Goal: Task Accomplishment & Management: Manage account settings

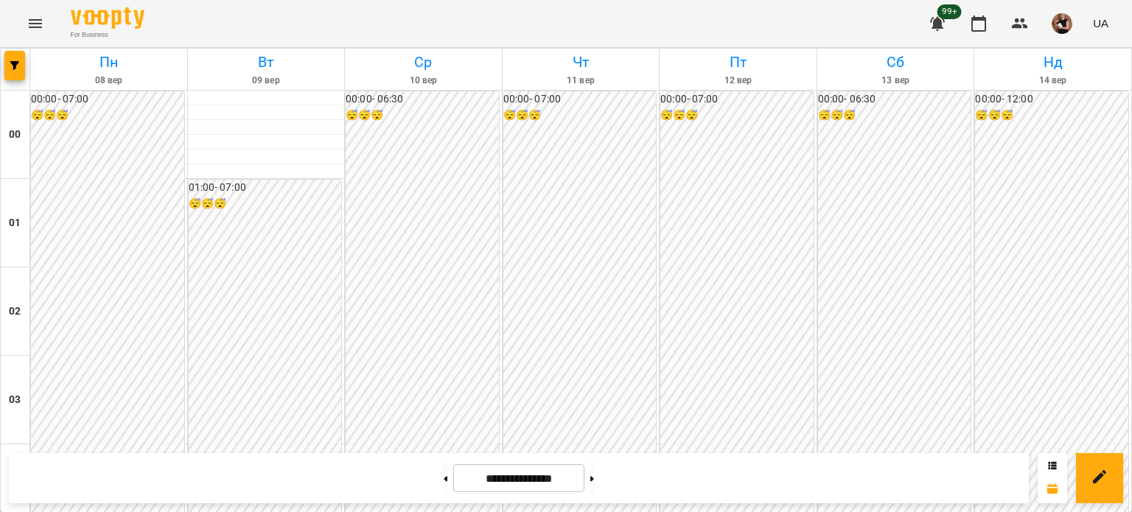
scroll to position [958, 0]
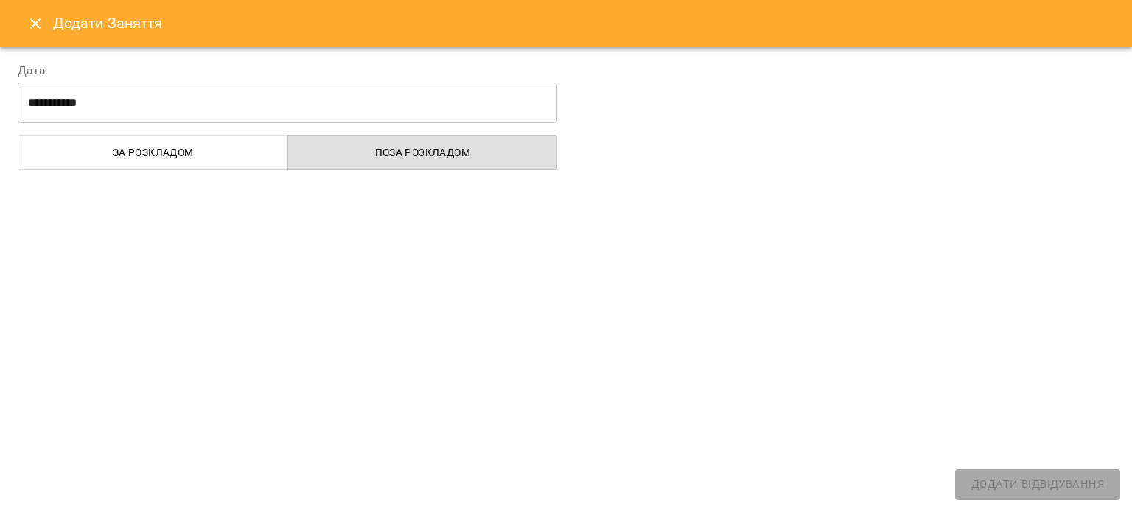
select select "**********"
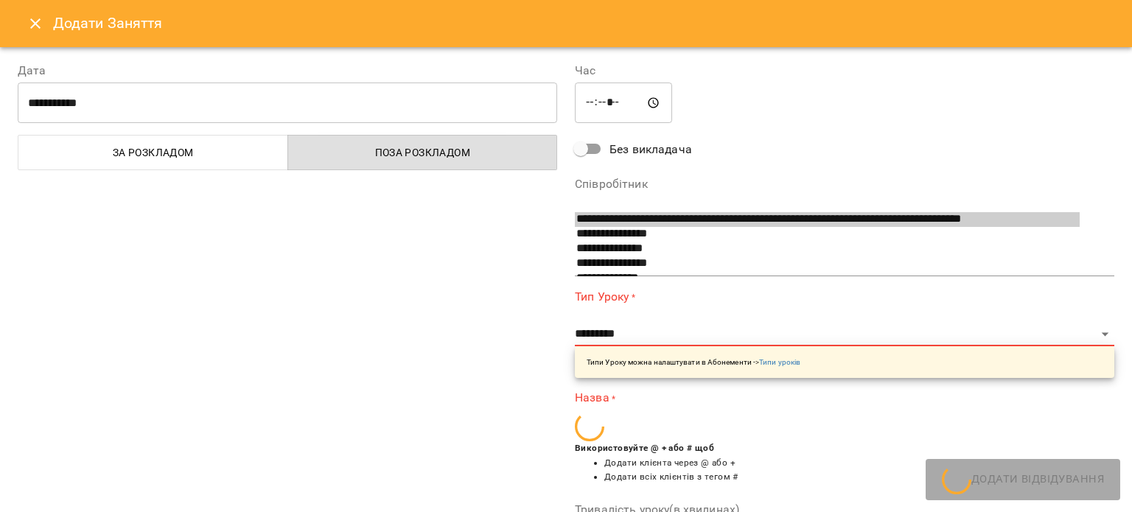
scroll to position [903, 0]
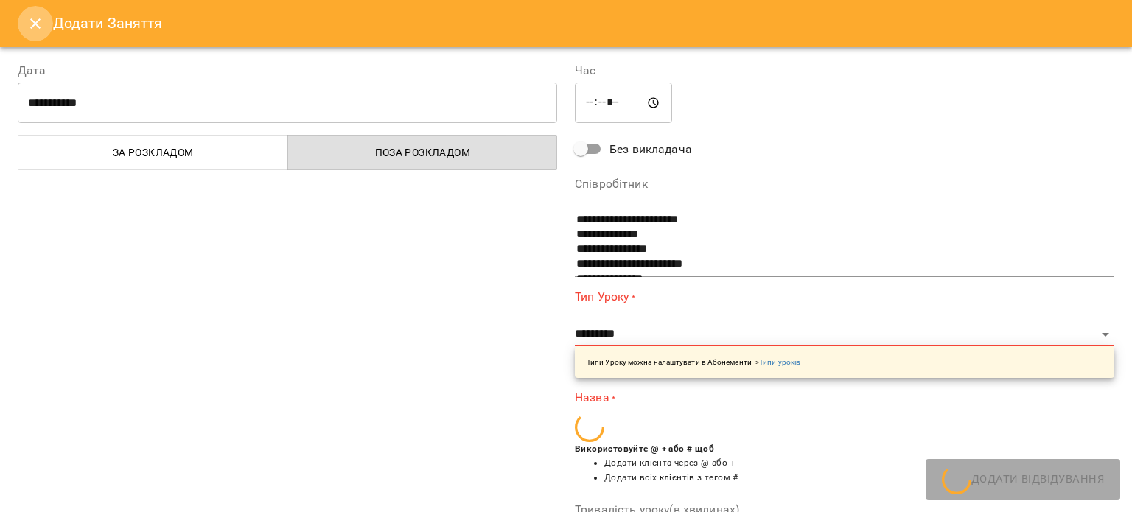
click at [26, 29] on button "Close" at bounding box center [35, 23] width 35 height 35
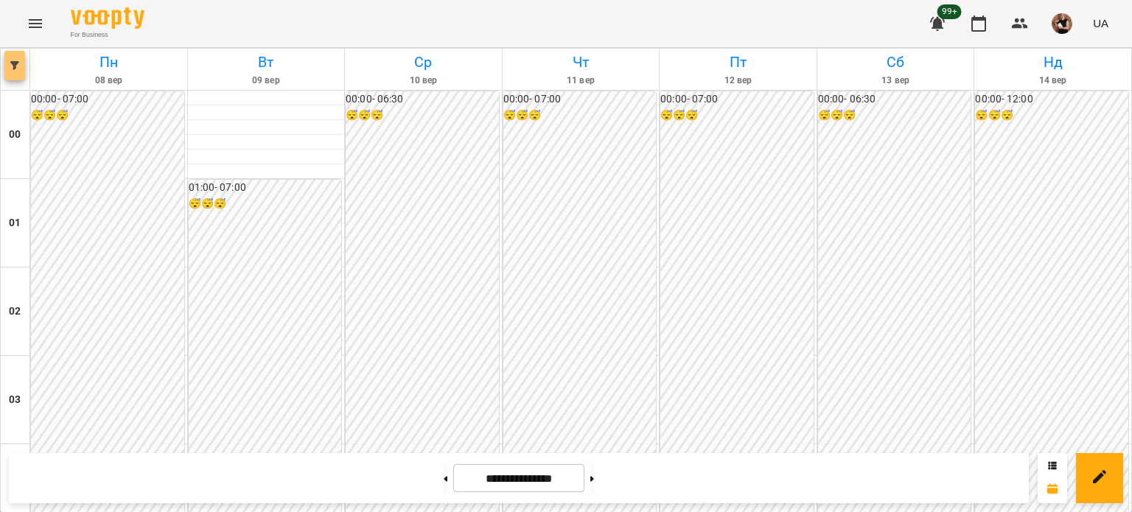
click at [6, 64] on span "button" at bounding box center [14, 65] width 21 height 9
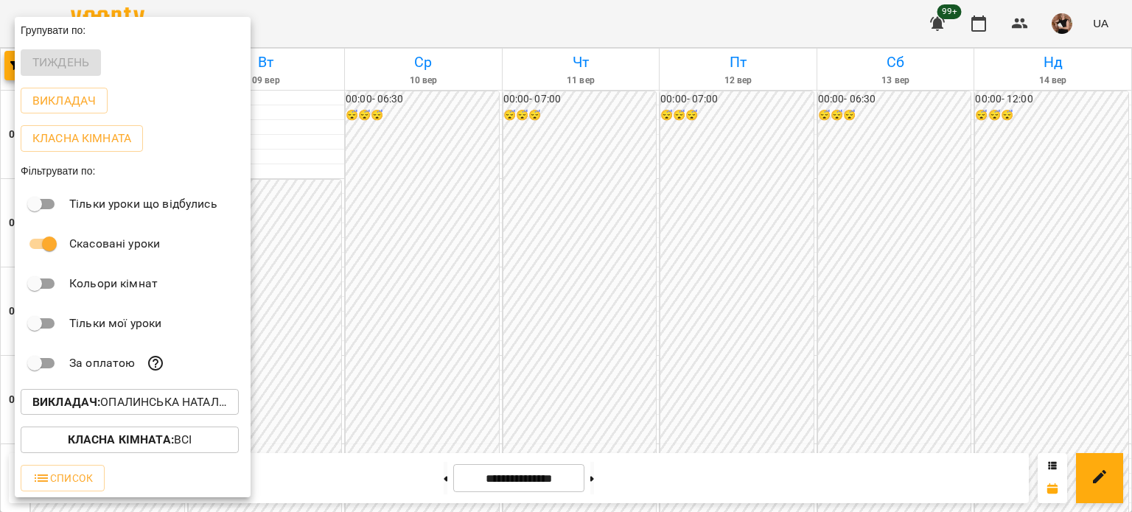
click at [139, 403] on p "Викладач : [PERSON_NAME]" at bounding box center [129, 403] width 195 height 18
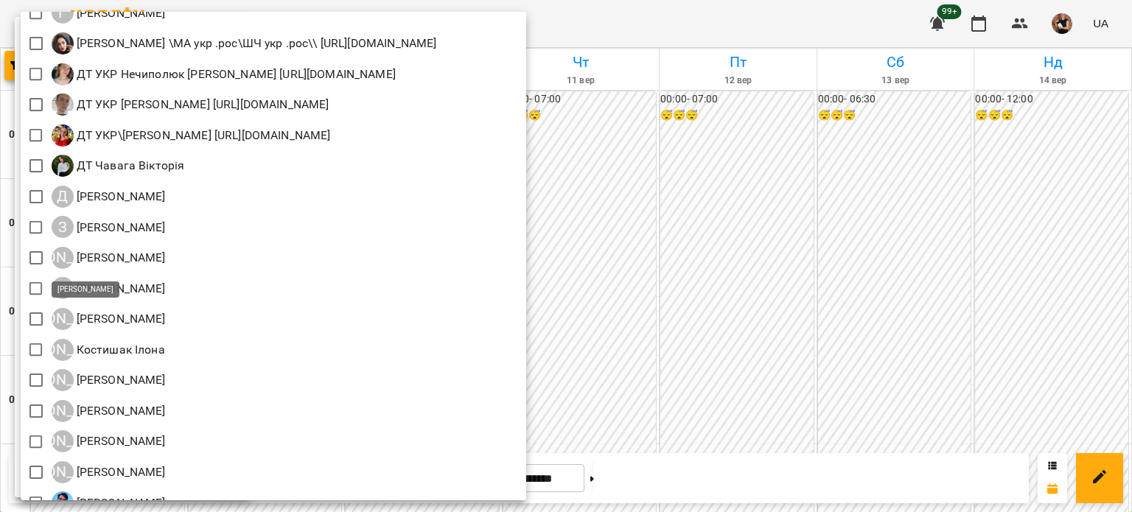
scroll to position [1326, 0]
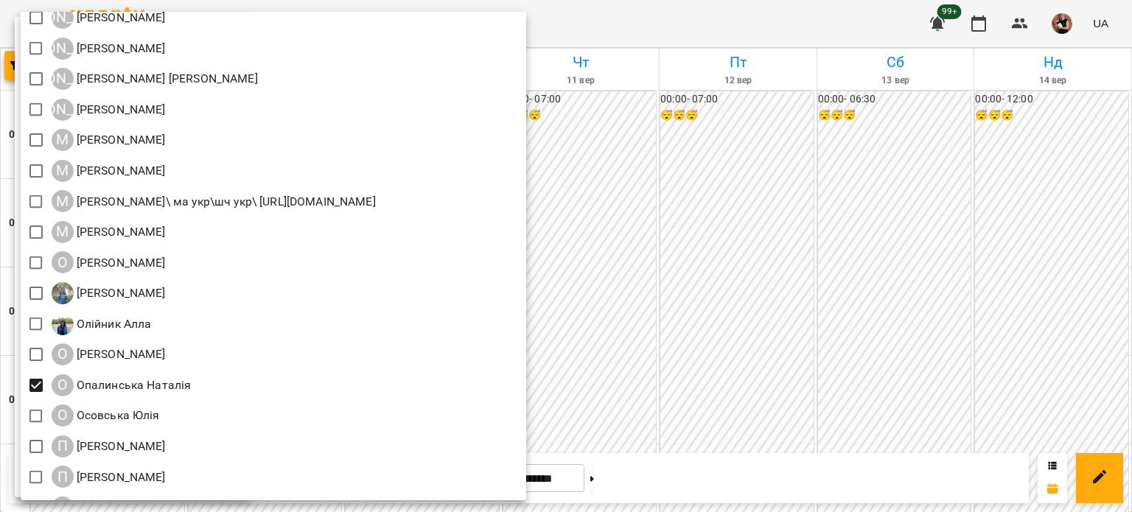
click at [692, 356] on div at bounding box center [566, 256] width 1132 height 512
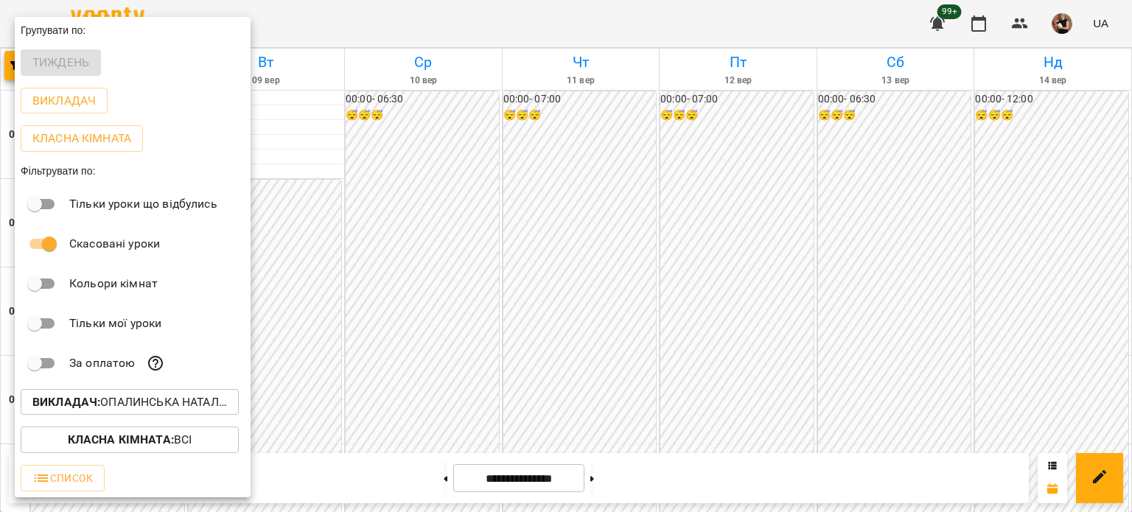
click at [759, 333] on div at bounding box center [566, 256] width 1132 height 512
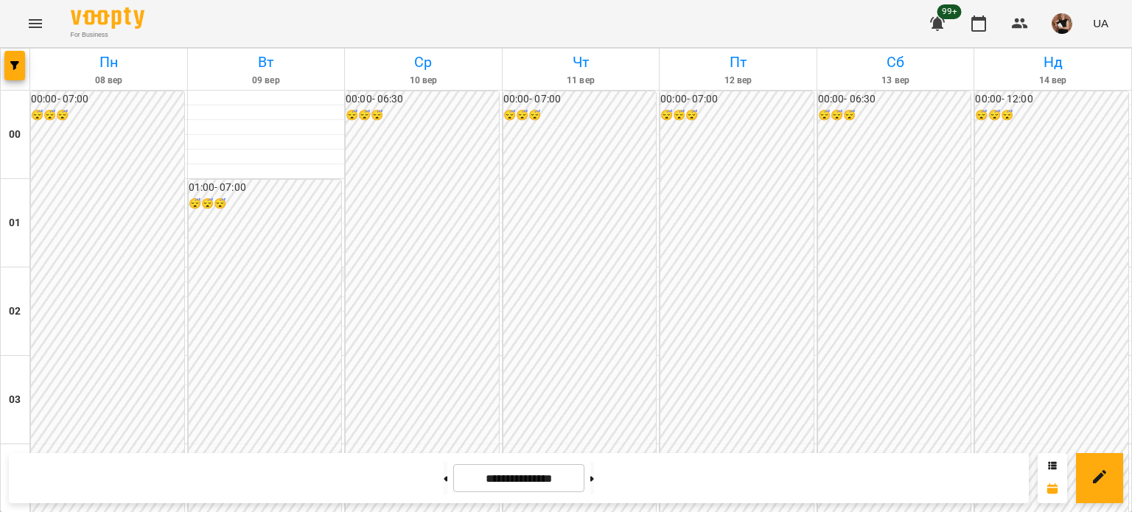
scroll to position [1766, 0]
click at [29, 22] on icon "Menu" at bounding box center [36, 24] width 18 height 18
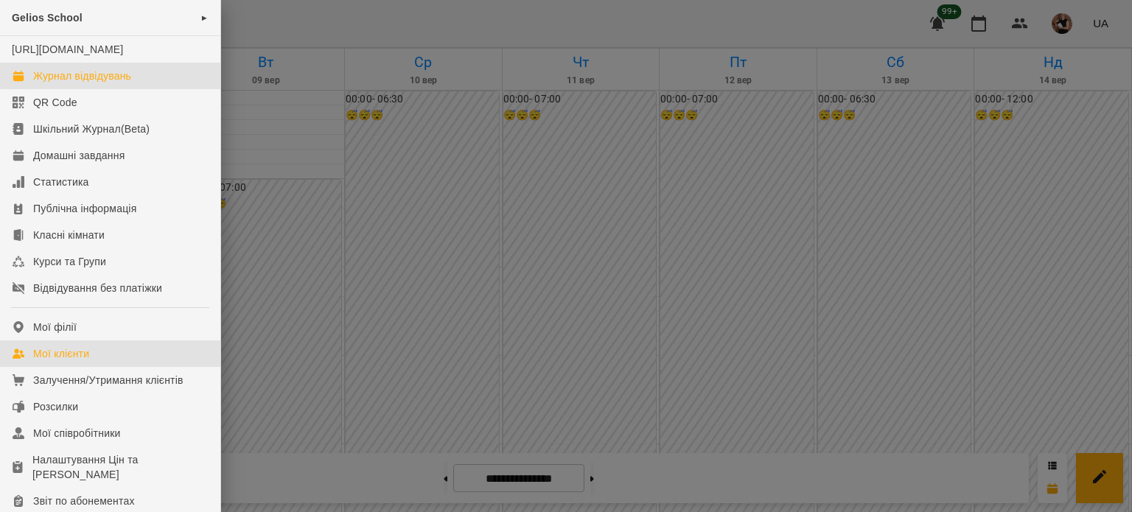
click at [62, 360] on link "Мої клієнти" at bounding box center [110, 353] width 220 height 27
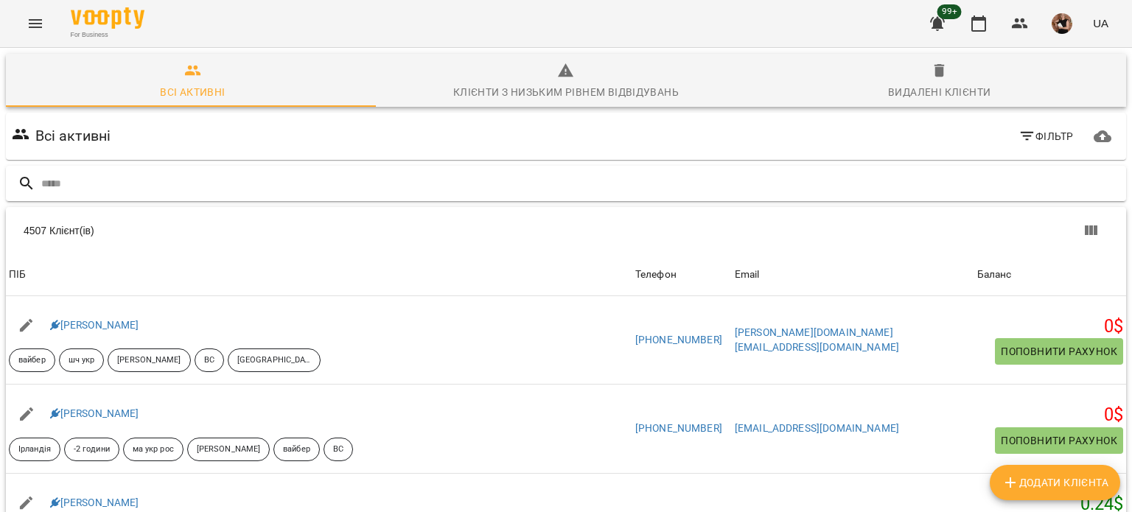
click at [73, 180] on input "text" at bounding box center [580, 184] width 1079 height 24
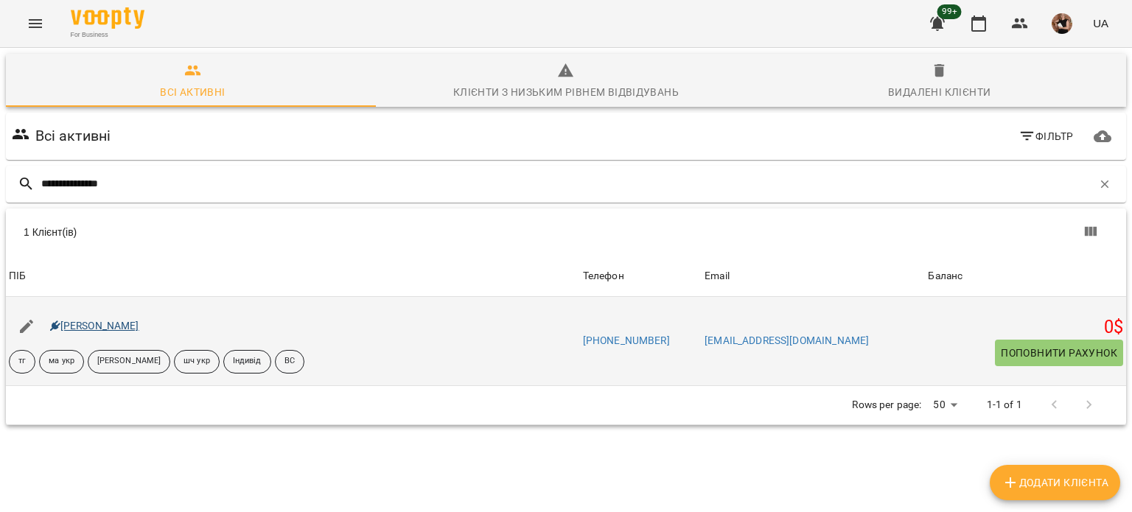
type input "**********"
click at [115, 325] on link "[PERSON_NAME]" at bounding box center [94, 326] width 89 height 12
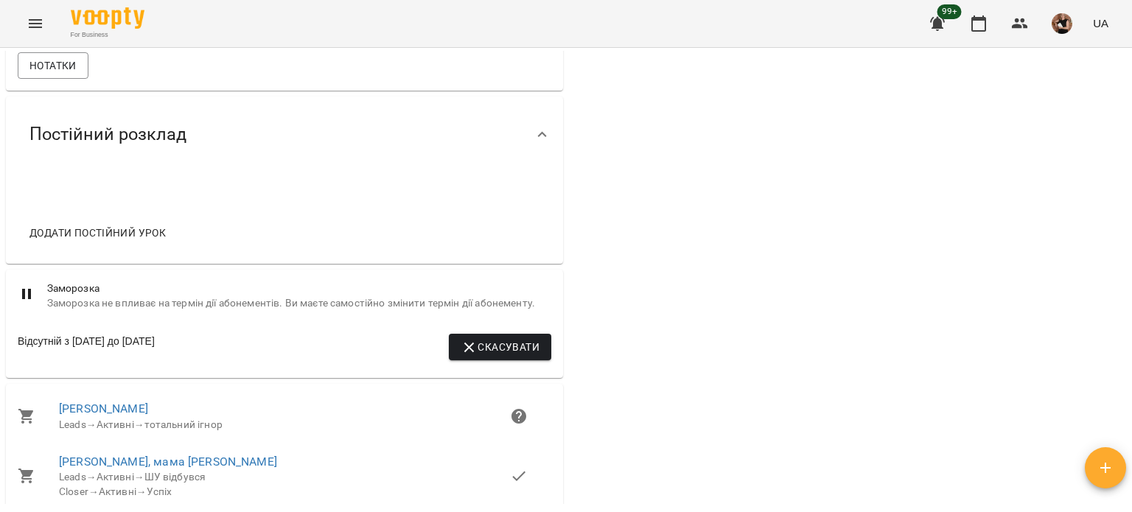
scroll to position [884, 0]
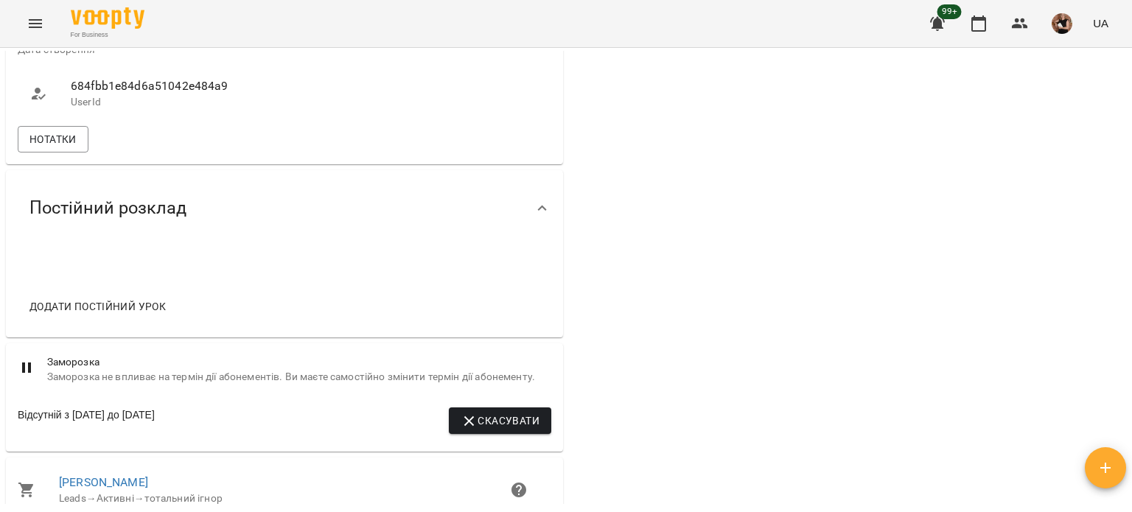
click at [541, 217] on icon at bounding box center [543, 209] width 18 height 18
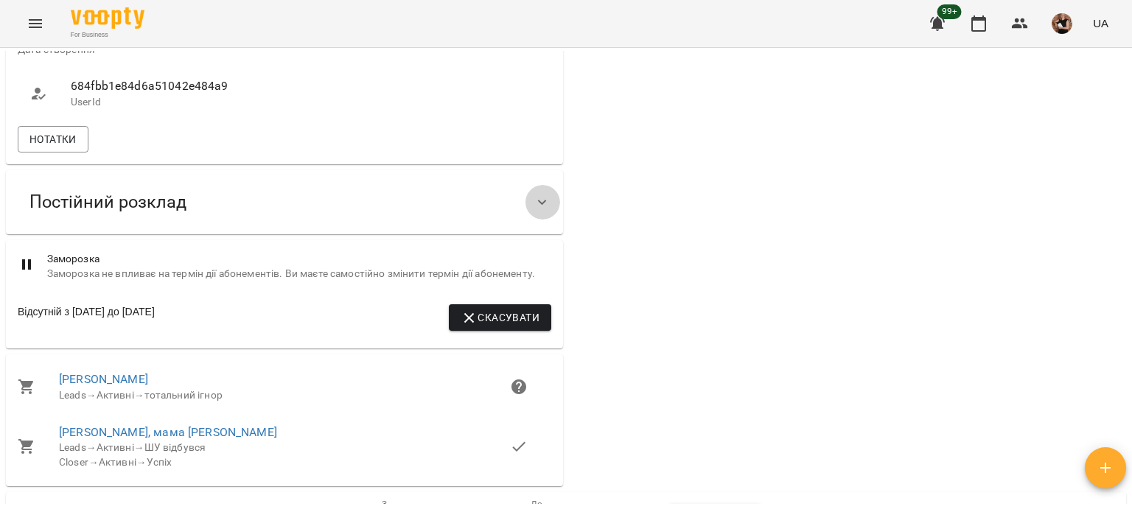
click at [541, 211] on icon at bounding box center [543, 203] width 18 height 18
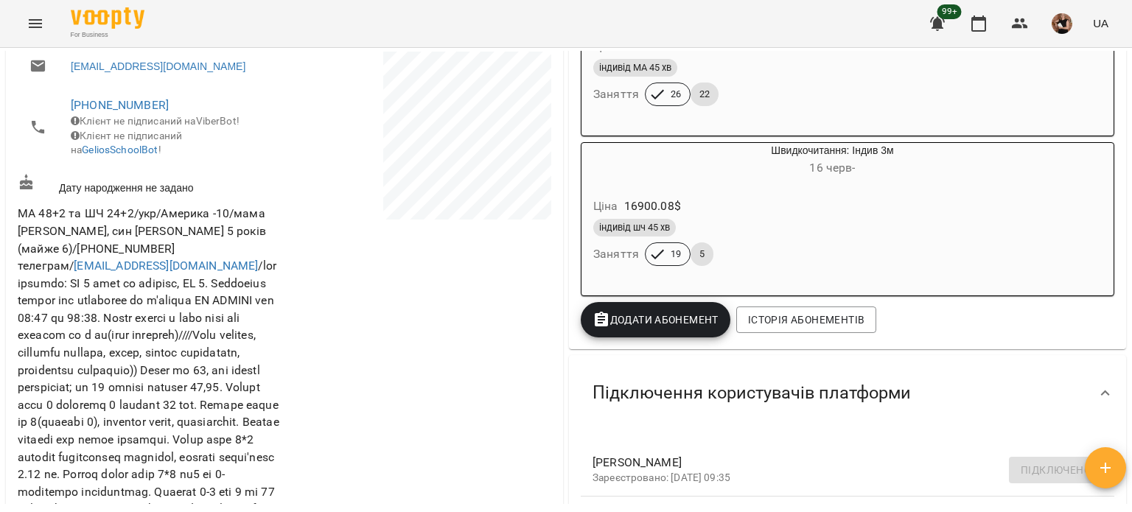
scroll to position [221, 0]
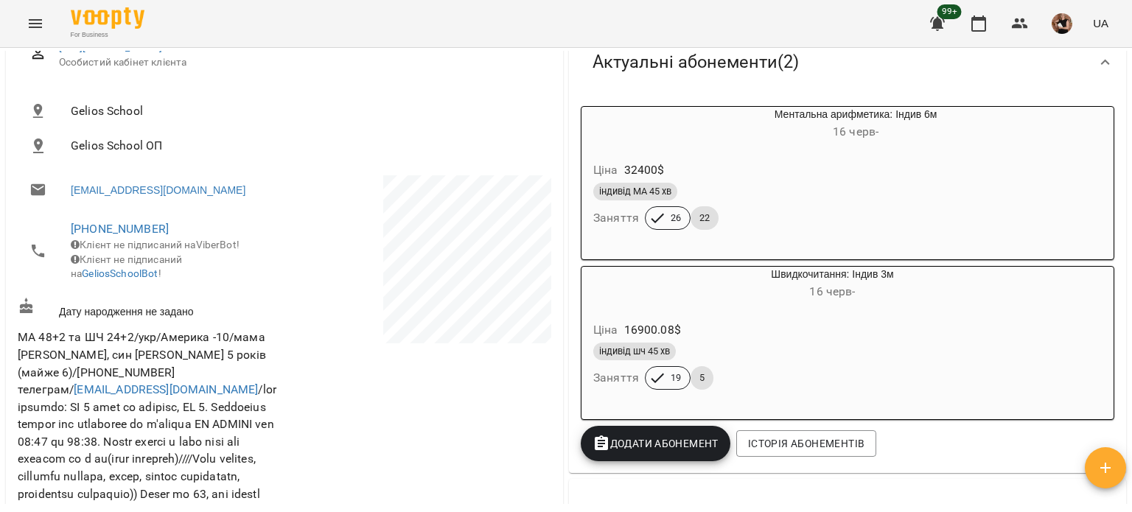
click at [42, 26] on icon "Menu" at bounding box center [36, 24] width 18 height 18
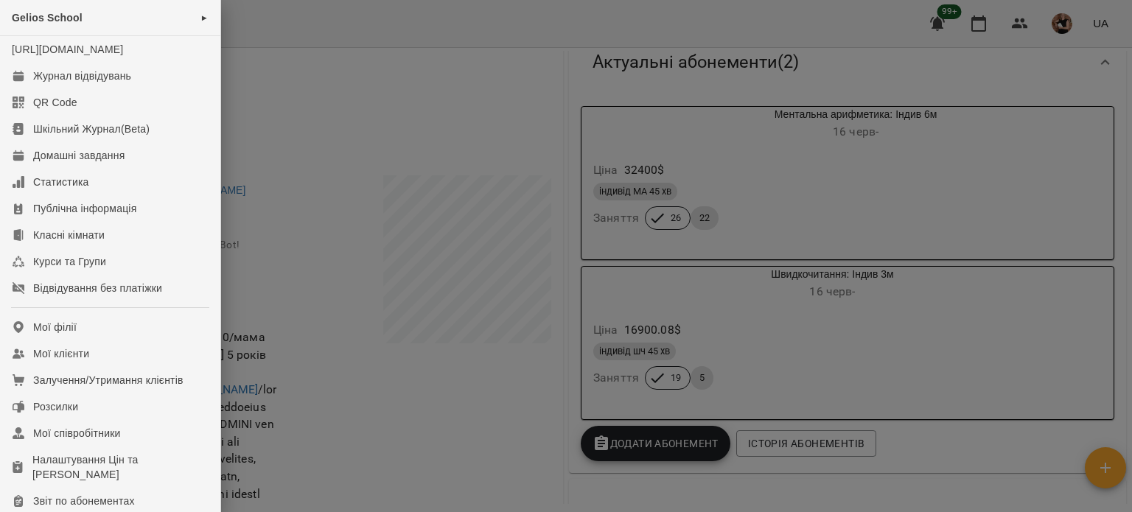
drag, startPoint x: 469, startPoint y: 43, endPoint x: 817, endPoint y: 3, distance: 350.9
click at [469, 43] on div at bounding box center [566, 256] width 1132 height 512
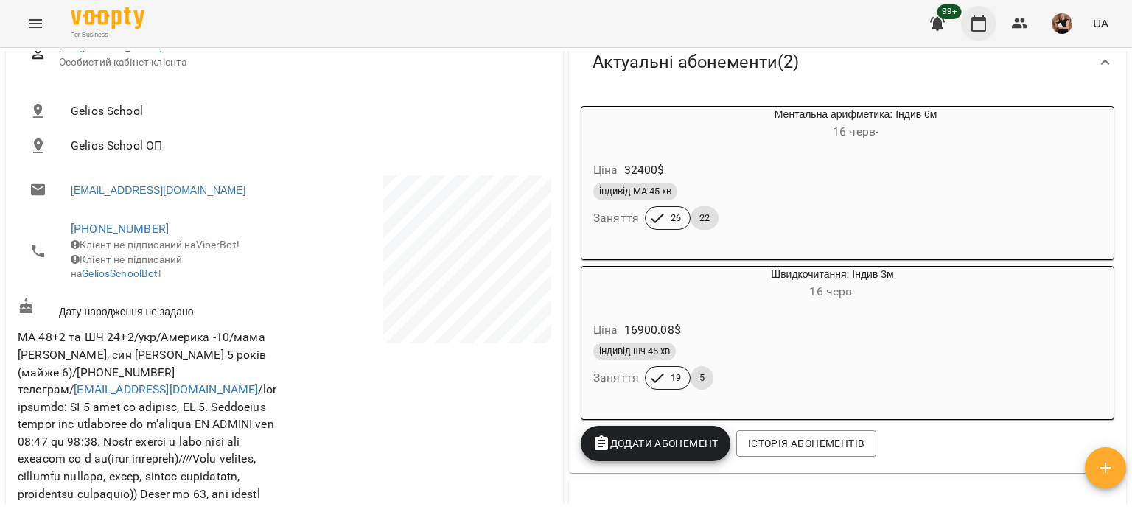
click at [984, 35] on button "button" at bounding box center [978, 23] width 35 height 35
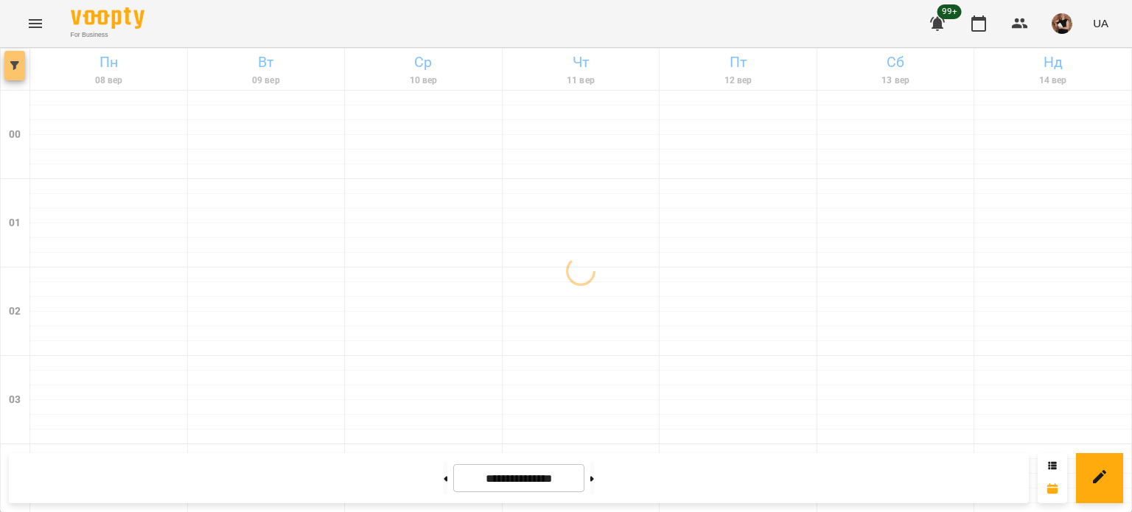
click at [15, 69] on icon "button" at bounding box center [14, 65] width 9 height 9
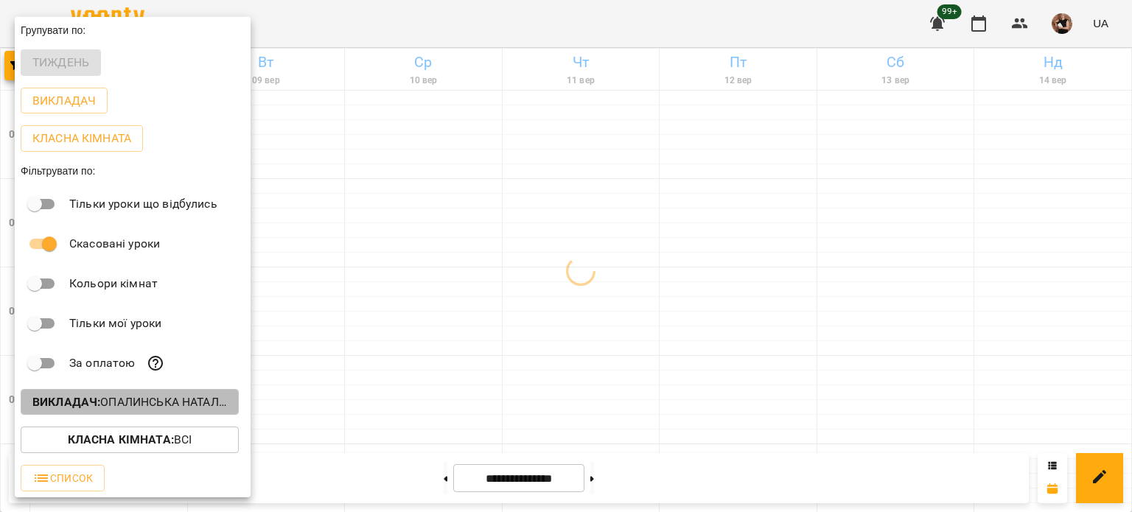
click at [85, 400] on b "Викладач :" at bounding box center [66, 402] width 68 height 14
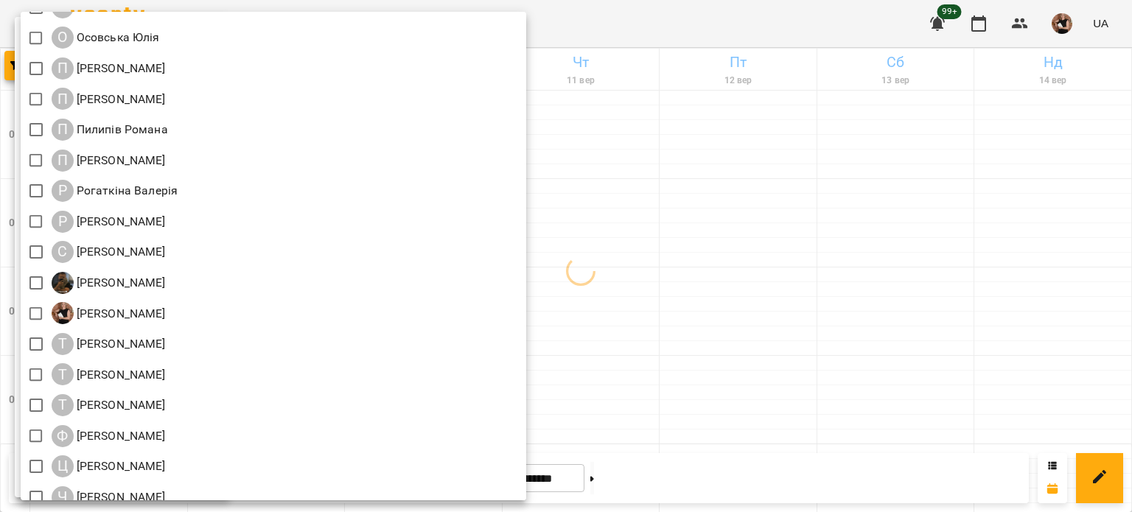
scroll to position [1707, 0]
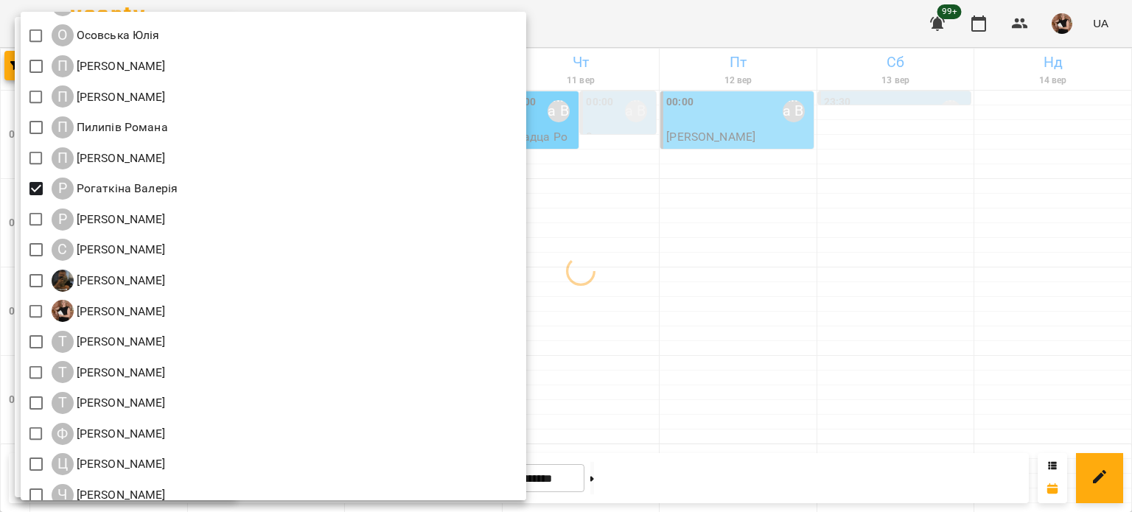
click at [806, 307] on div at bounding box center [566, 256] width 1132 height 512
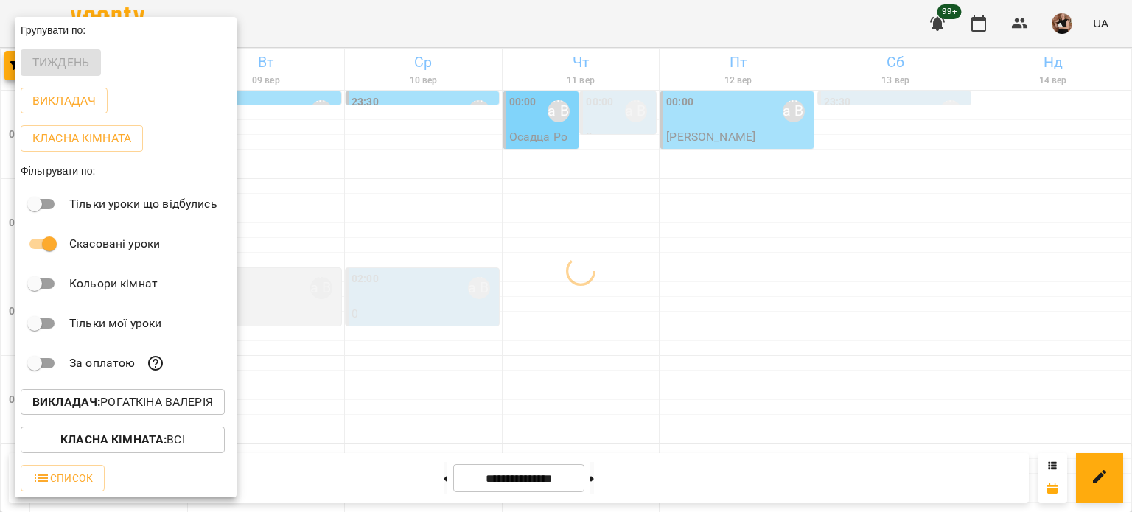
click at [806, 307] on div "Всі ДТ [PERSON_NAME]\укр.мов\шч \ма\укр мова\математика [URL][DOMAIN_NAME] ДТ […" at bounding box center [566, 256] width 1132 height 512
click at [806, 307] on div at bounding box center [566, 256] width 1132 height 512
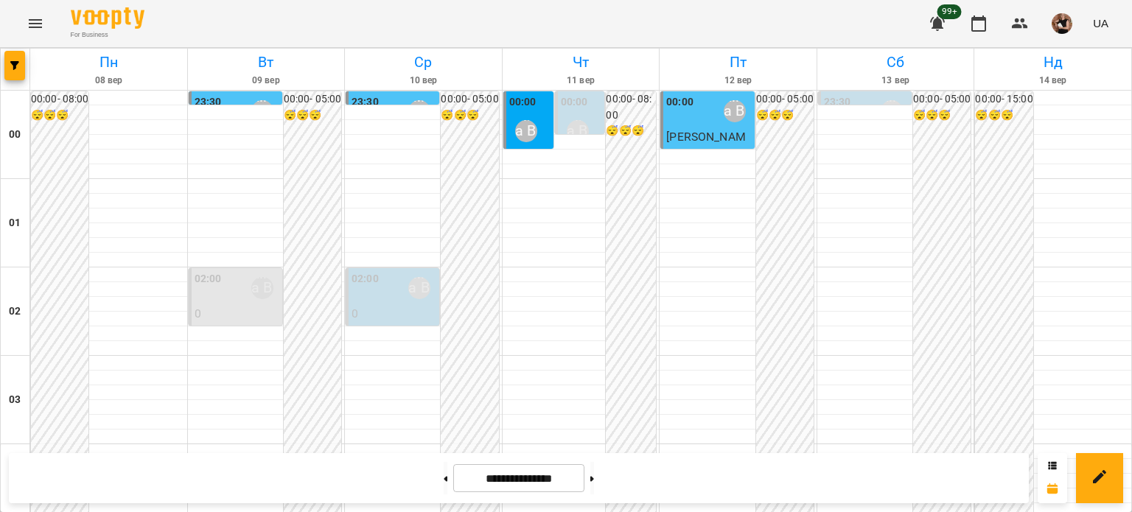
scroll to position [516, 0]
click at [17, 69] on icon "button" at bounding box center [14, 65] width 9 height 9
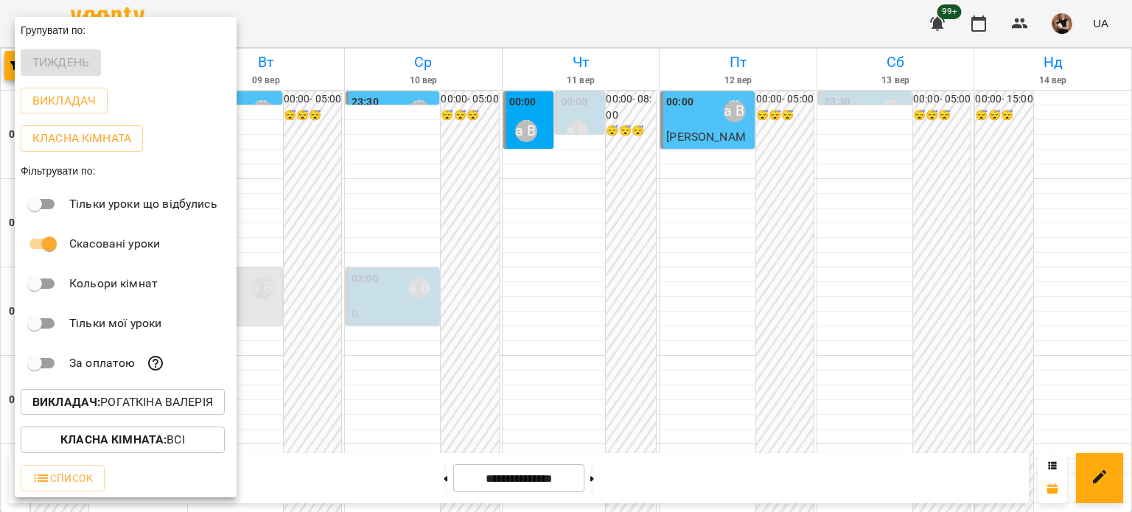
click at [437, 338] on div at bounding box center [566, 256] width 1132 height 512
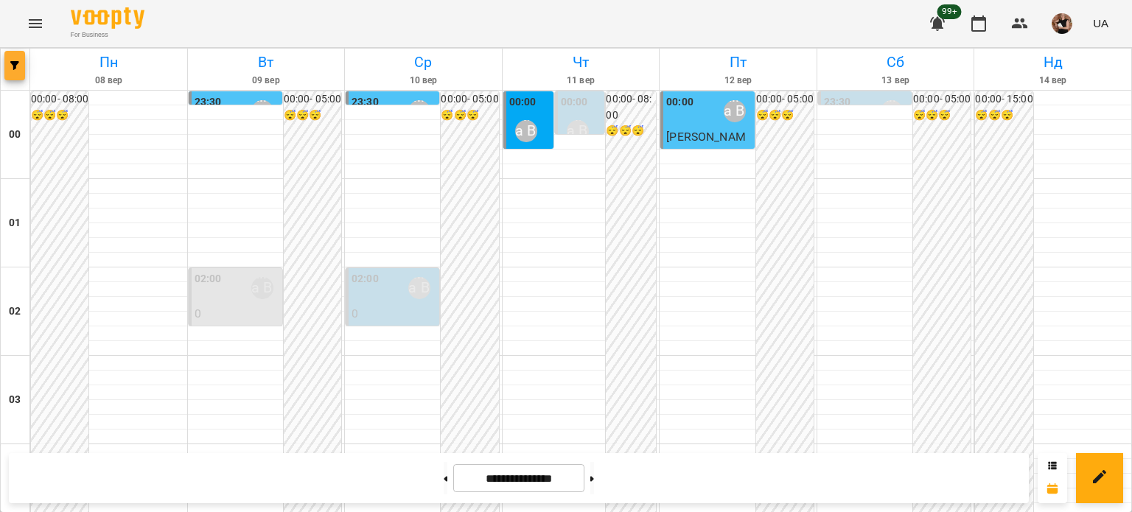
click at [21, 69] on span "button" at bounding box center [14, 65] width 21 height 9
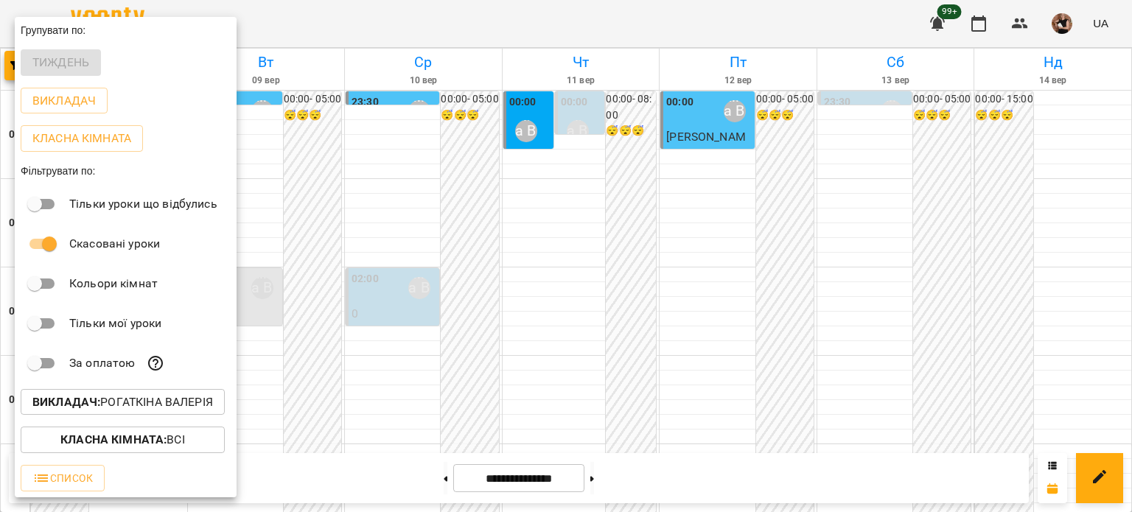
click at [106, 399] on p "Викладач : [PERSON_NAME]" at bounding box center [122, 403] width 181 height 18
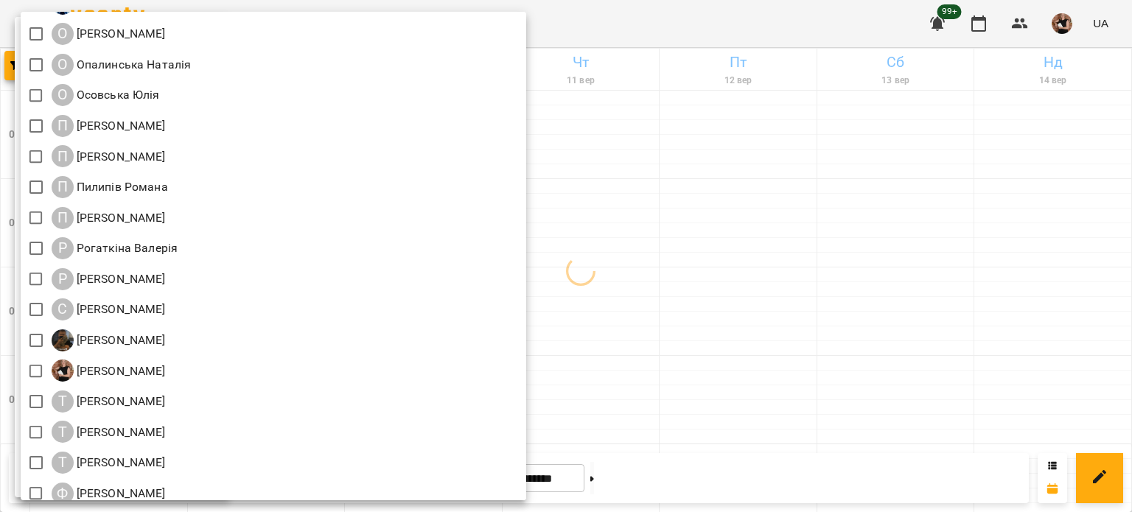
scroll to position [1633, 0]
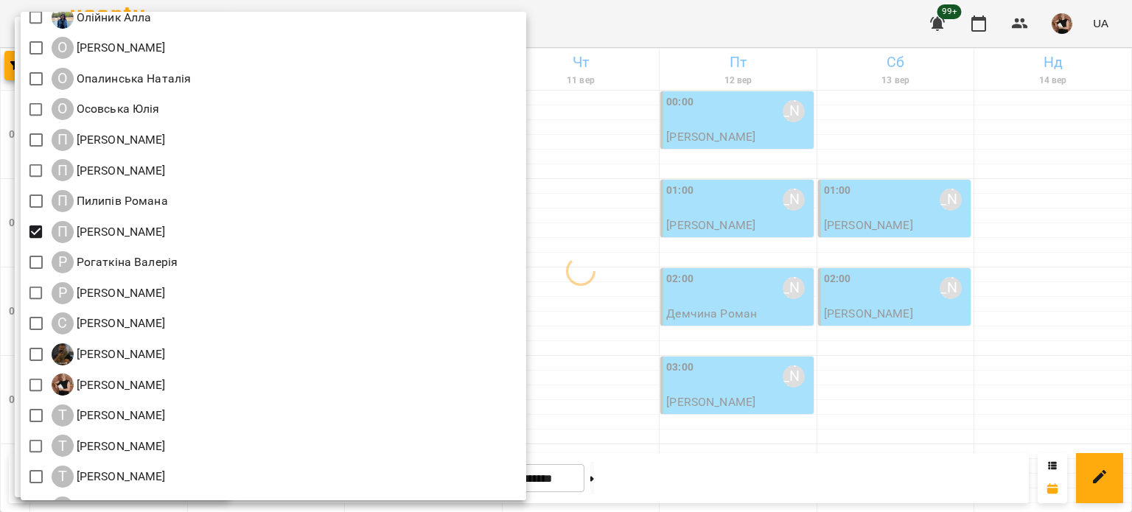
click at [758, 265] on div at bounding box center [566, 256] width 1132 height 512
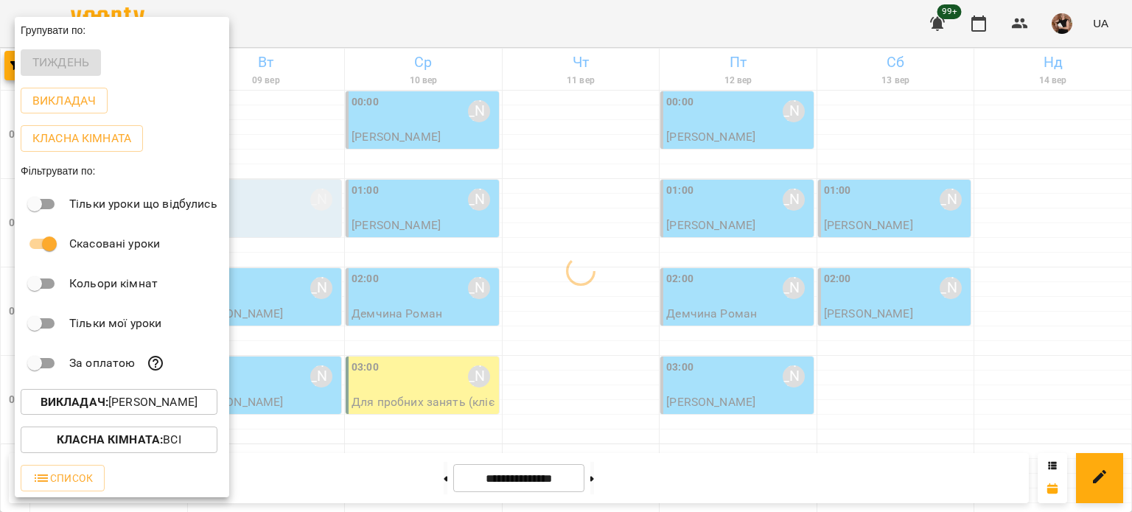
click at [742, 270] on div at bounding box center [566, 256] width 1132 height 512
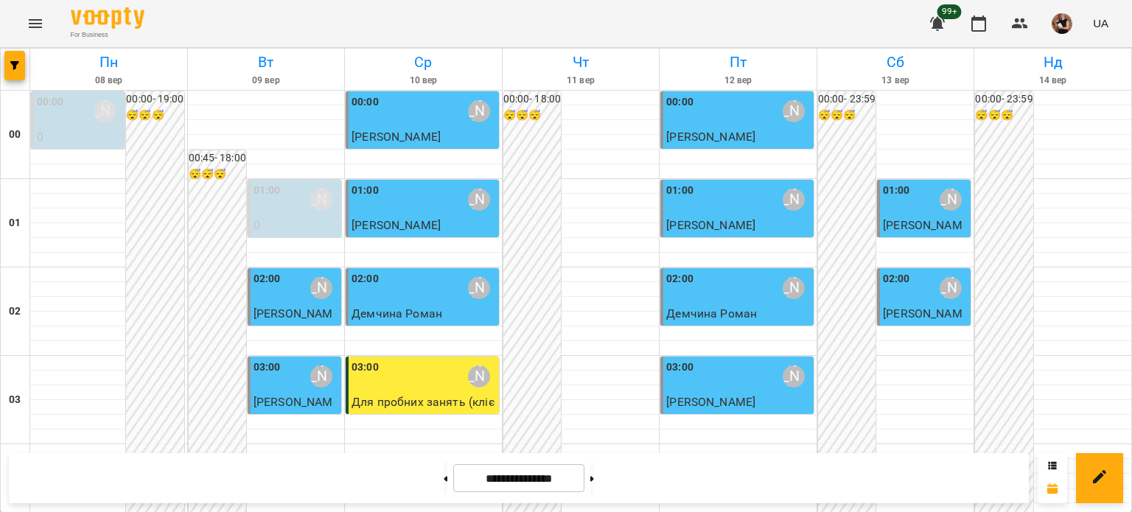
scroll to position [221, 0]
click at [5, 61] on span "button" at bounding box center [14, 65] width 21 height 9
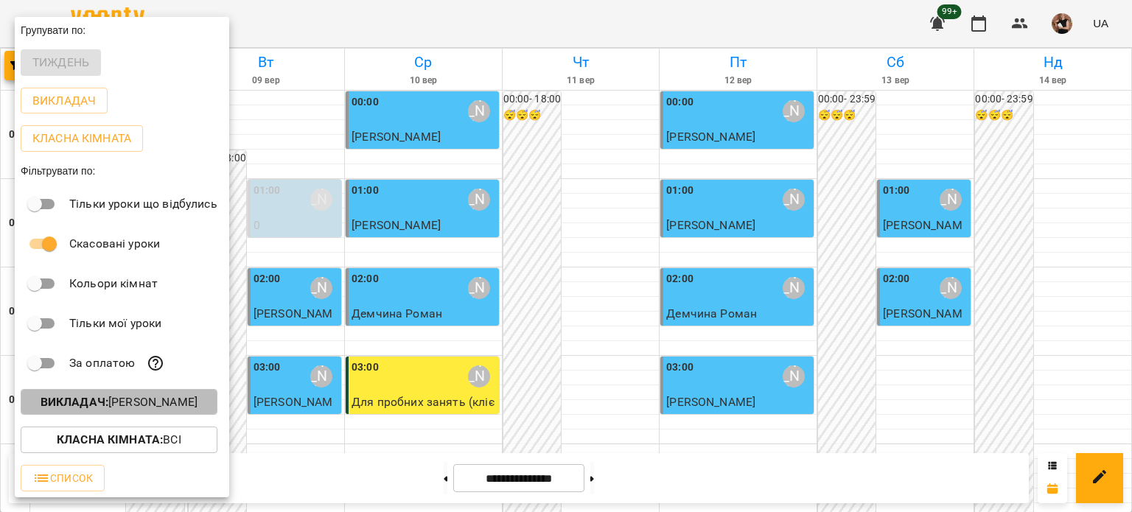
click at [150, 403] on p "Викладач : [PERSON_NAME]" at bounding box center [119, 403] width 157 height 18
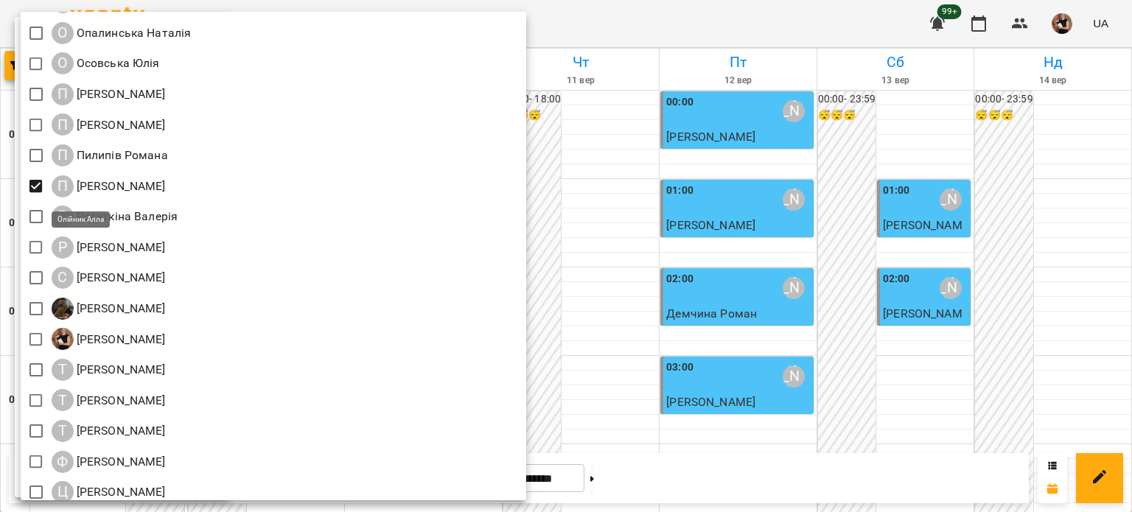
scroll to position [1695, 0]
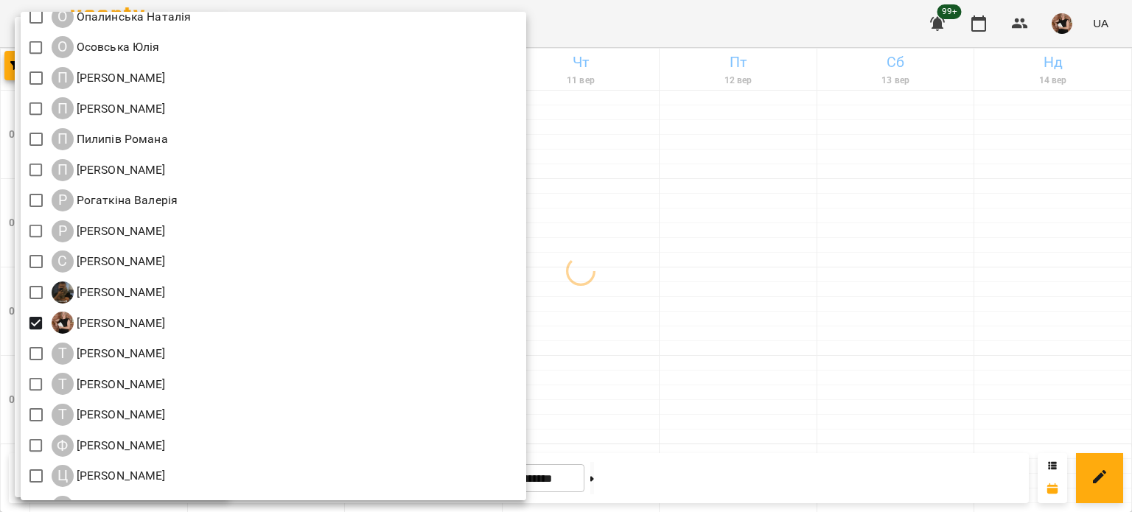
click at [744, 130] on div at bounding box center [566, 256] width 1132 height 512
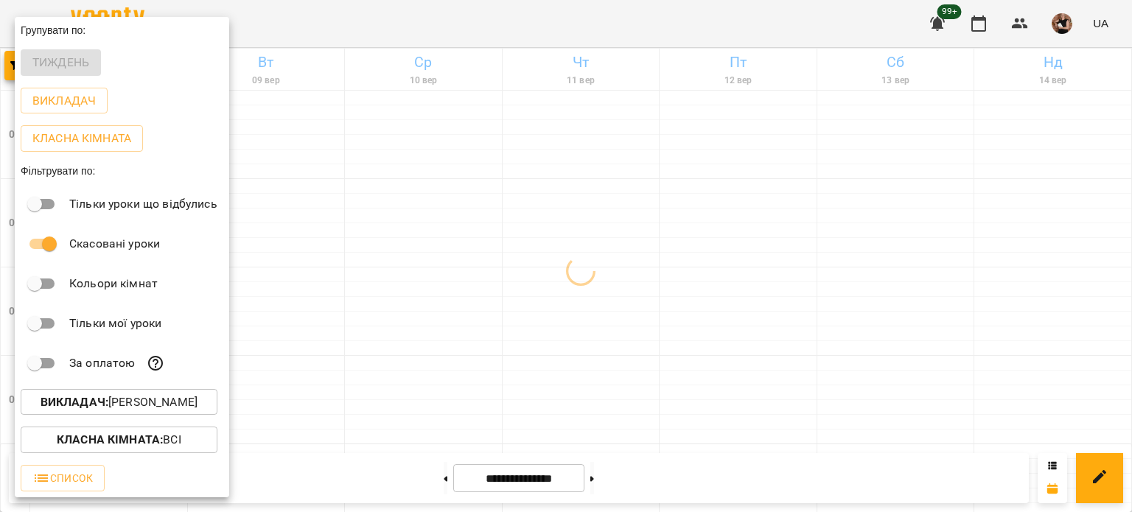
click at [610, 355] on div at bounding box center [566, 256] width 1132 height 512
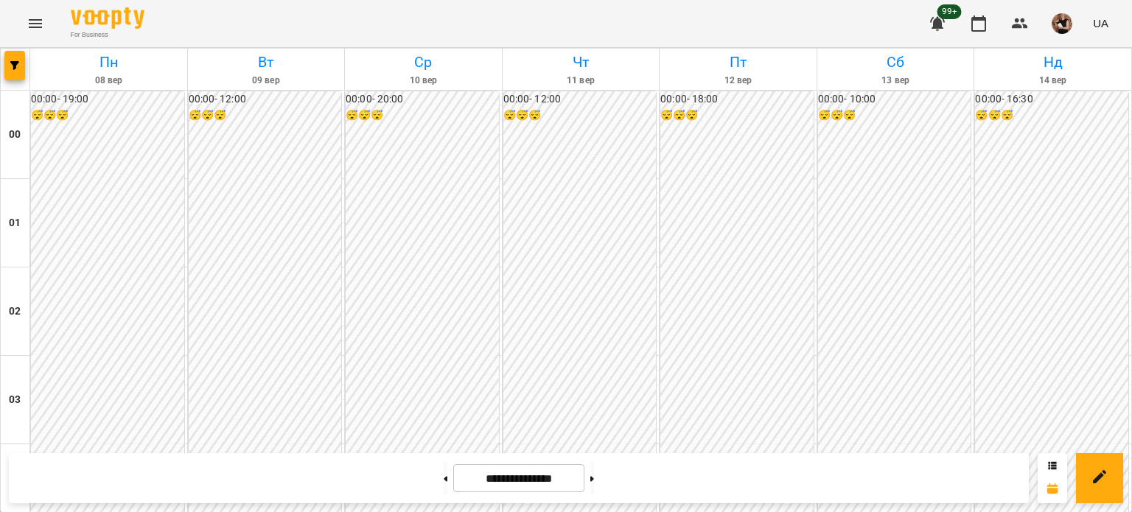
scroll to position [1766, 0]
click at [594, 486] on button at bounding box center [592, 478] width 4 height 32
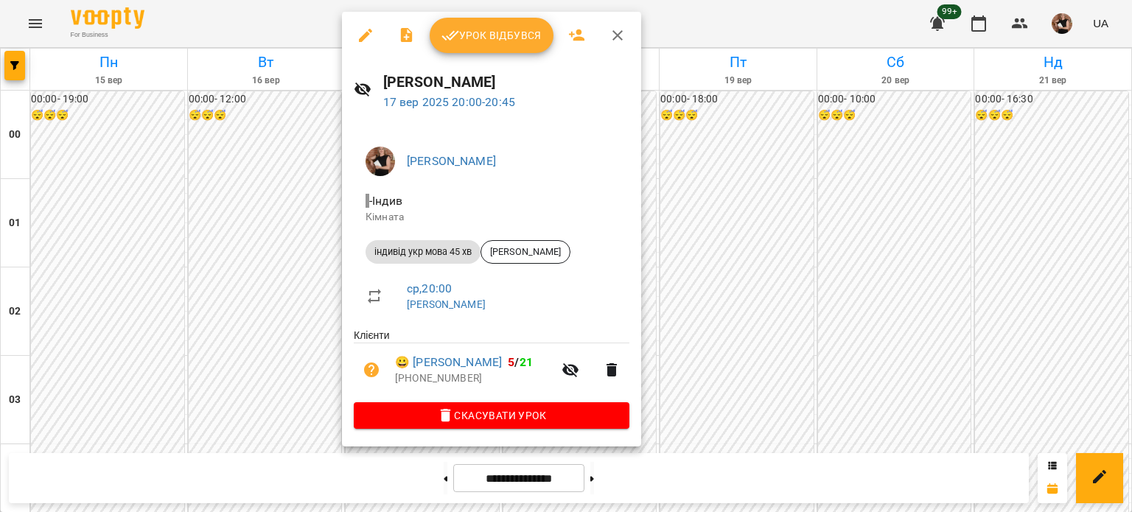
click at [609, 41] on icon "button" at bounding box center [618, 36] width 18 height 18
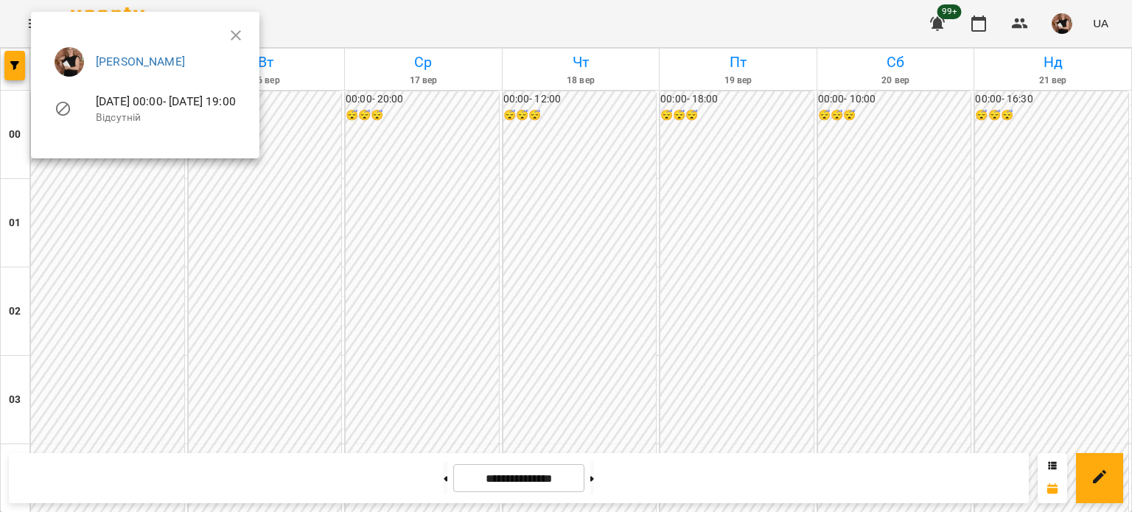
click at [248, 38] on ul "[PERSON_NAME] [DATE] 00:00 - [DATE] 19:00 Відсутній" at bounding box center [145, 87] width 205 height 105
click at [18, 64] on div at bounding box center [566, 256] width 1132 height 512
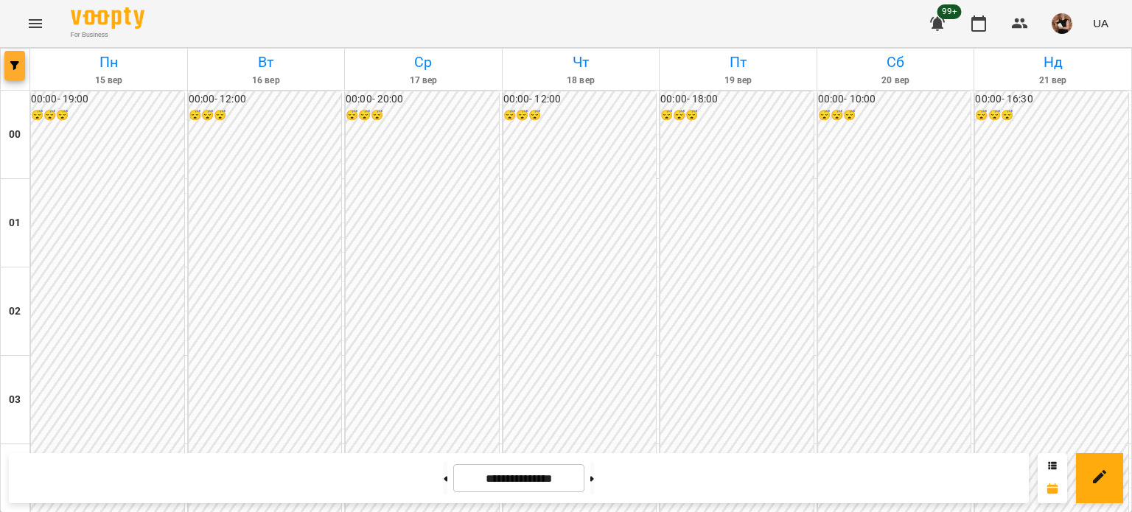
click at [6, 69] on span "button" at bounding box center [14, 65] width 21 height 9
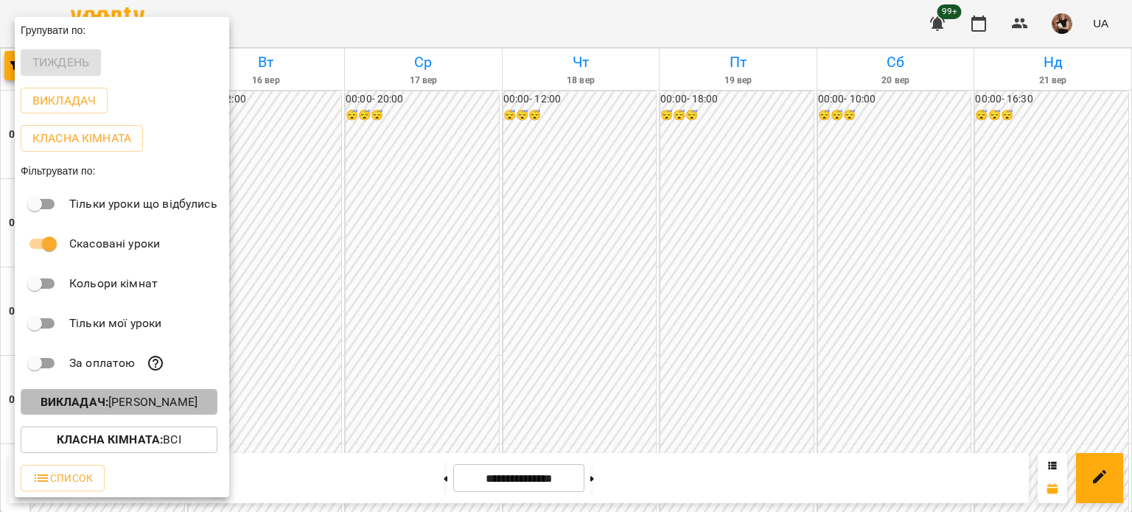
click at [103, 393] on button "Викладач : [PERSON_NAME]" at bounding box center [119, 402] width 197 height 27
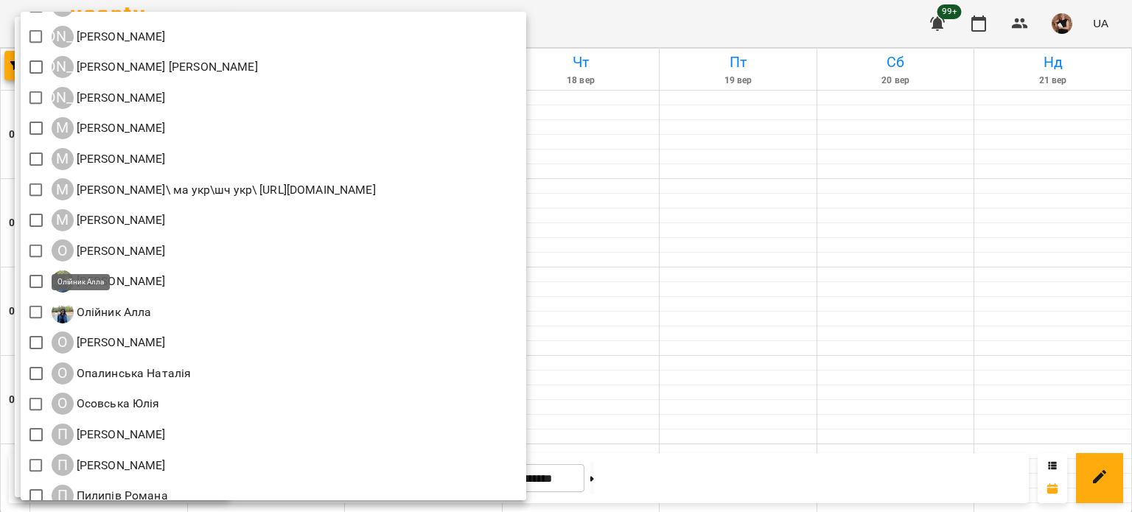
scroll to position [970, 0]
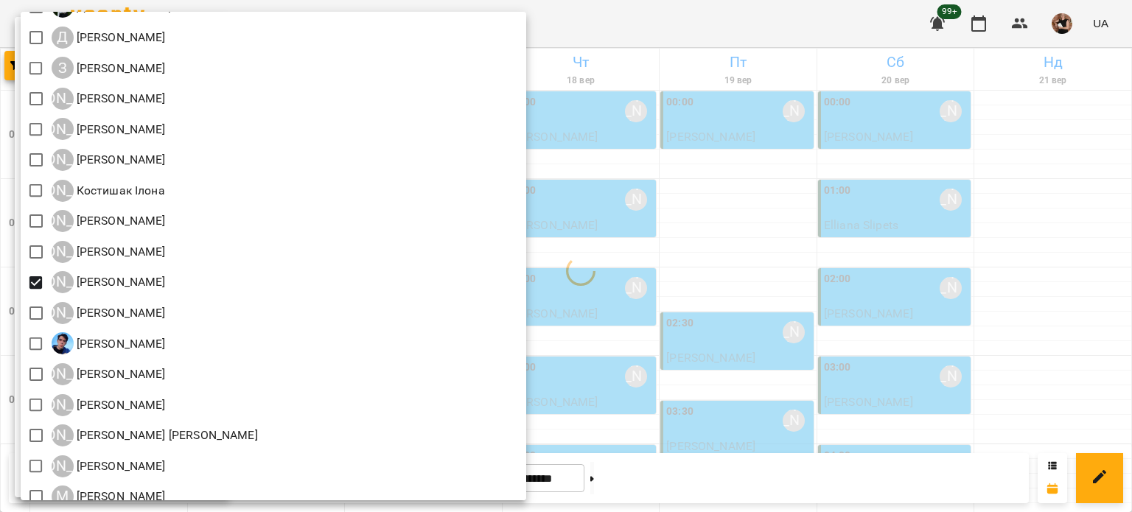
click at [709, 301] on div at bounding box center [566, 256] width 1132 height 512
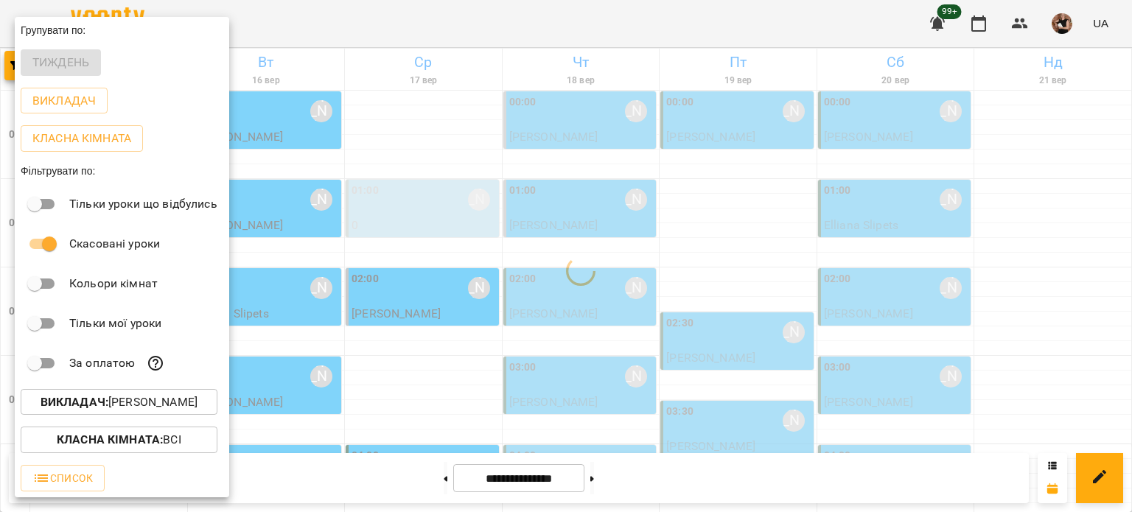
click at [709, 301] on div "Всі ДТ [PERSON_NAME]\укр.мов\шч \ма\укр мова\математика [URL][DOMAIN_NAME] ДТ […" at bounding box center [566, 256] width 1132 height 512
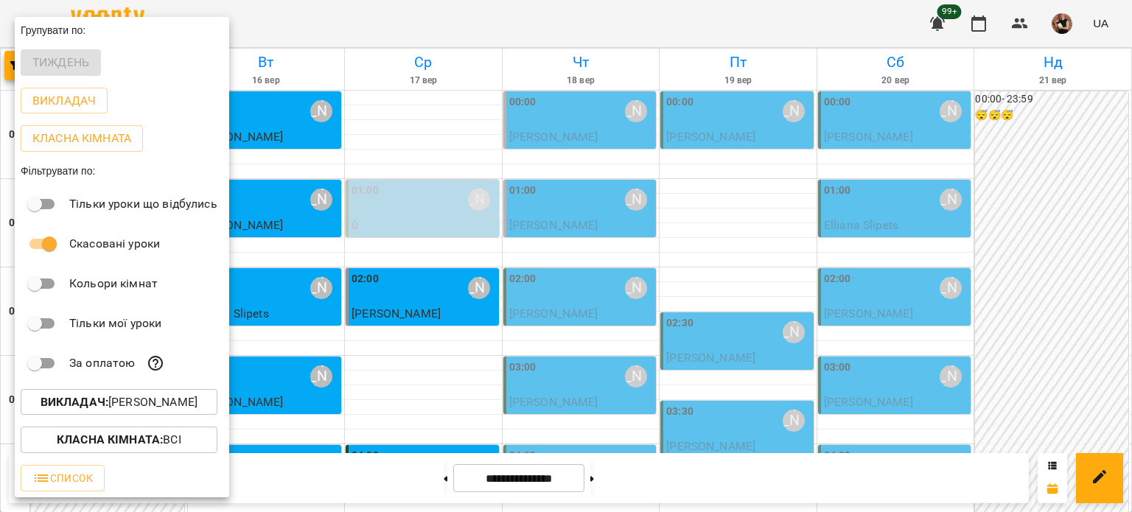
click at [700, 321] on div at bounding box center [566, 256] width 1132 height 512
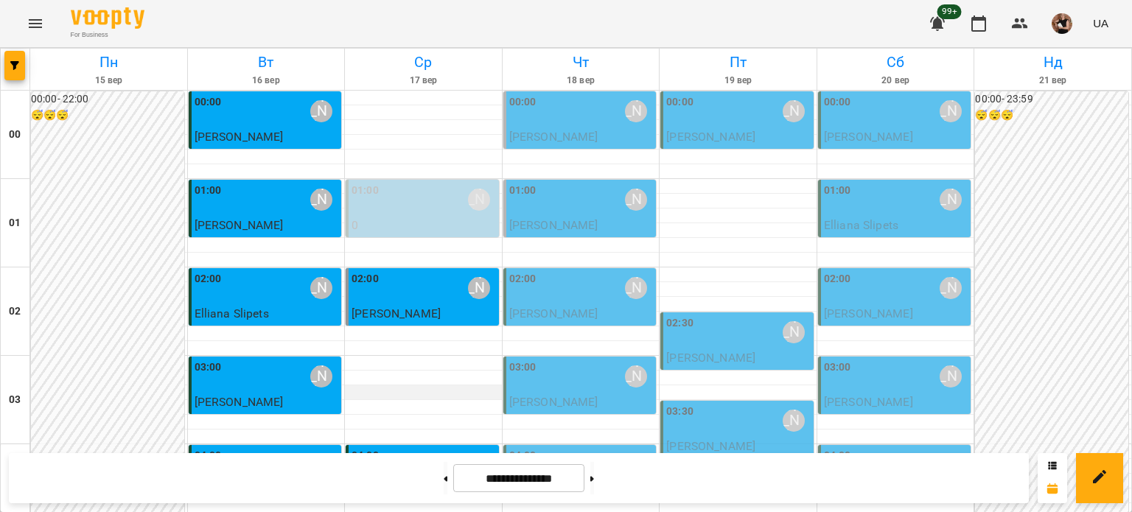
scroll to position [1766, 0]
click at [9, 63] on span "button" at bounding box center [14, 65] width 21 height 9
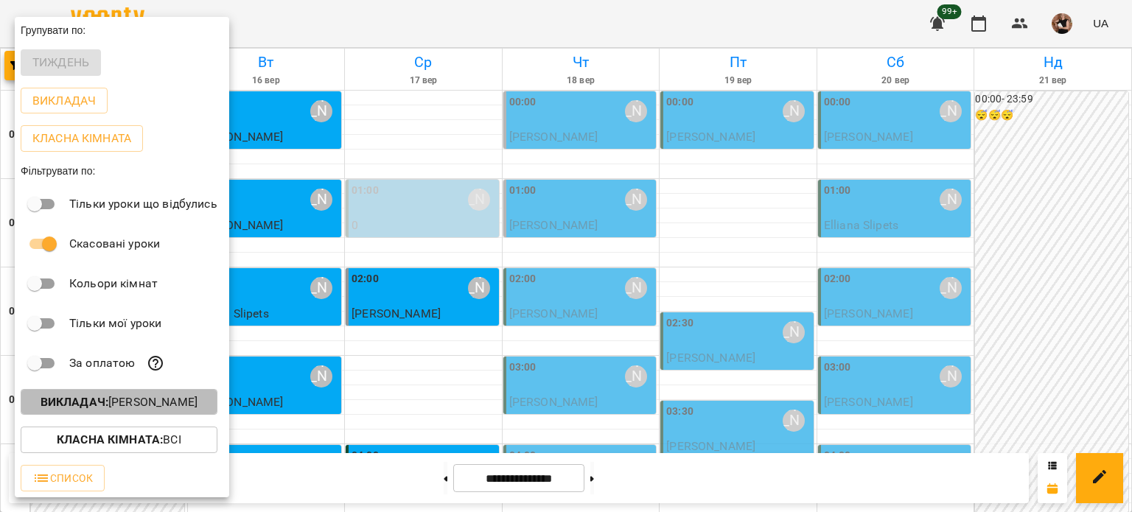
click at [101, 402] on b "Викладач :" at bounding box center [75, 402] width 68 height 14
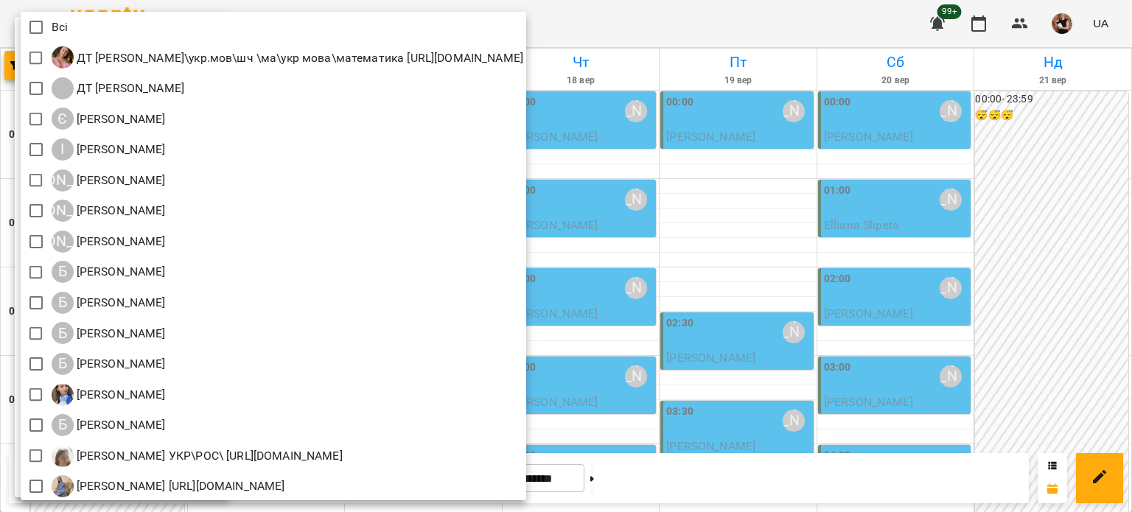
click at [703, 211] on div at bounding box center [566, 256] width 1132 height 512
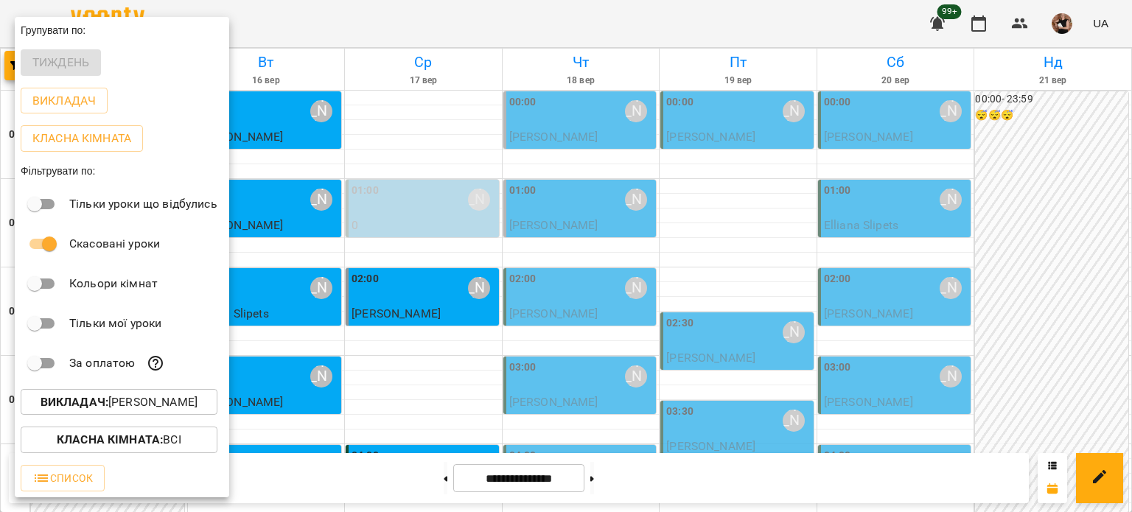
click at [703, 211] on div at bounding box center [566, 256] width 1132 height 512
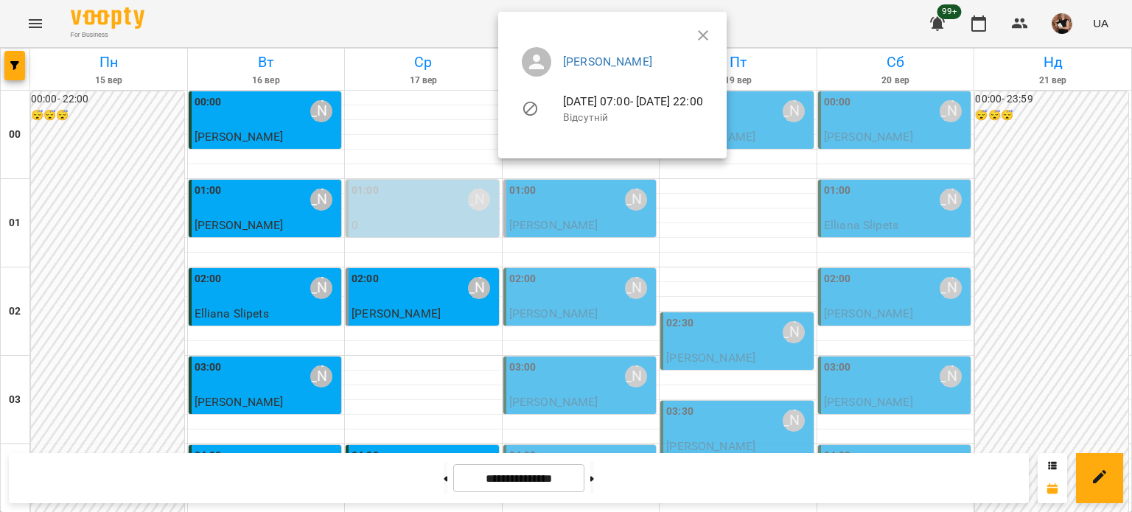
click at [556, 217] on div at bounding box center [566, 256] width 1132 height 512
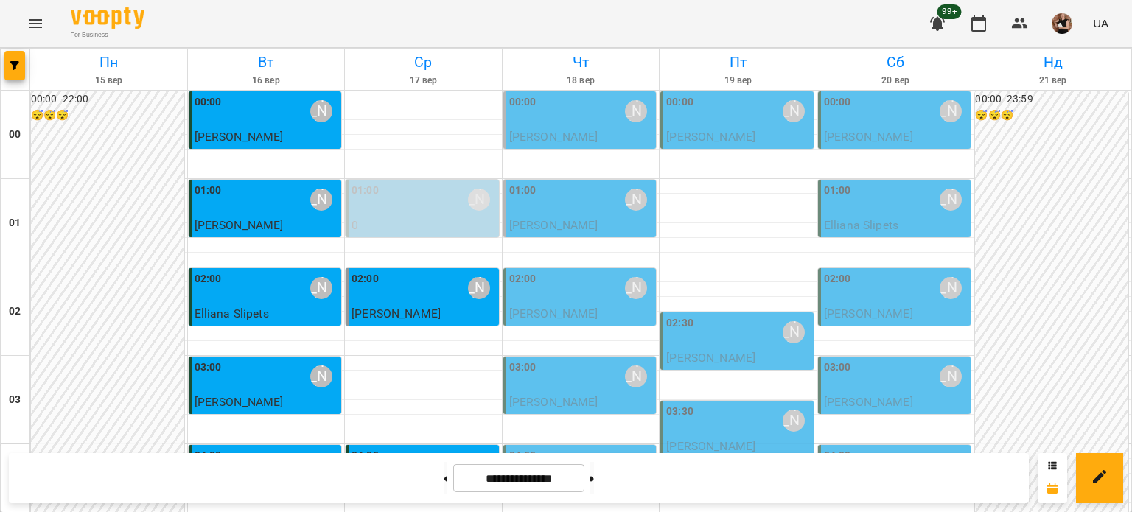
scroll to position [0, 0]
click at [594, 478] on button at bounding box center [592, 478] width 4 height 32
type input "**********"
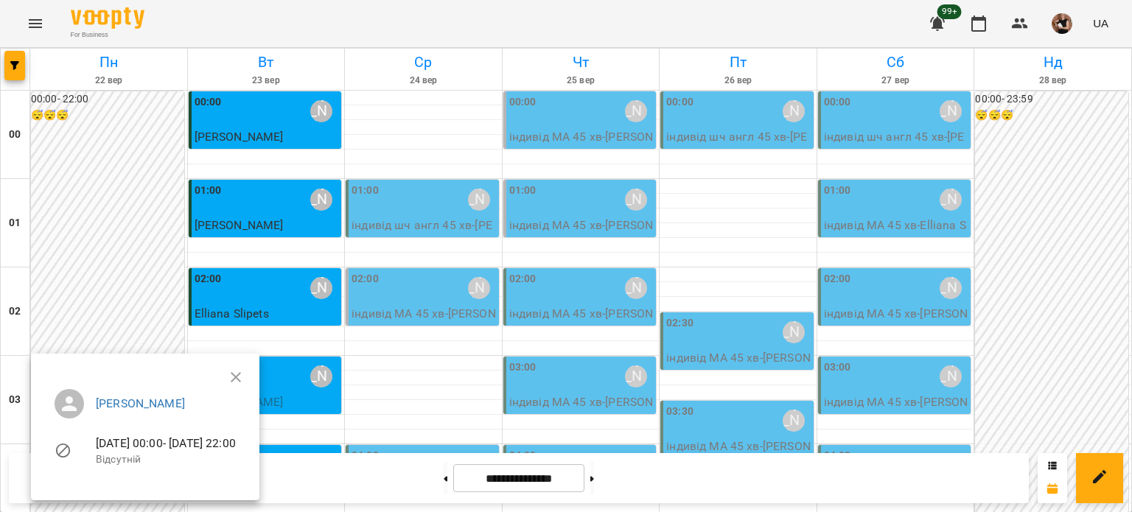
click at [681, 183] on div at bounding box center [566, 256] width 1132 height 512
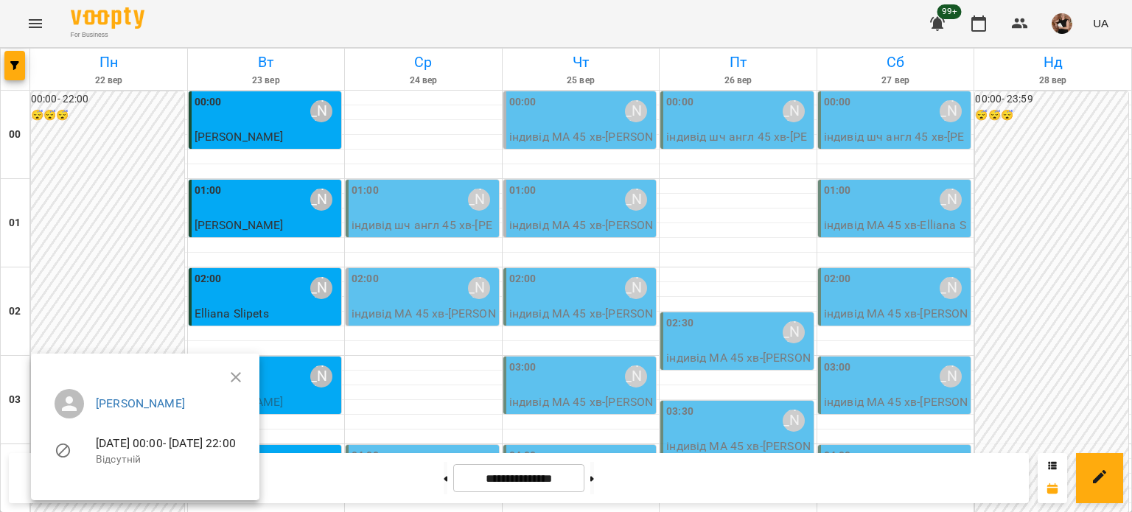
click at [708, 203] on div at bounding box center [566, 256] width 1132 height 512
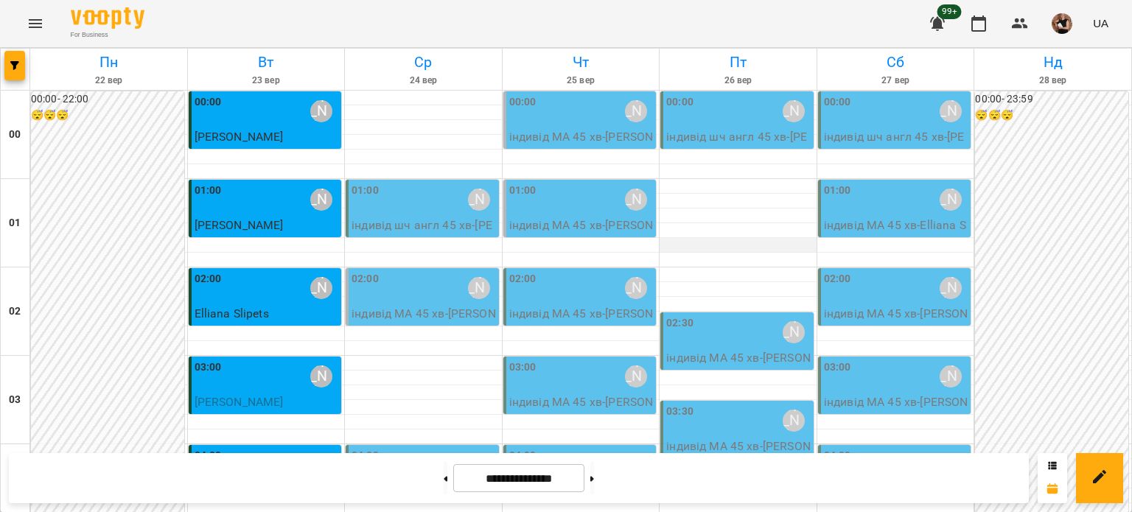
click at [707, 248] on div at bounding box center [738, 245] width 157 height 15
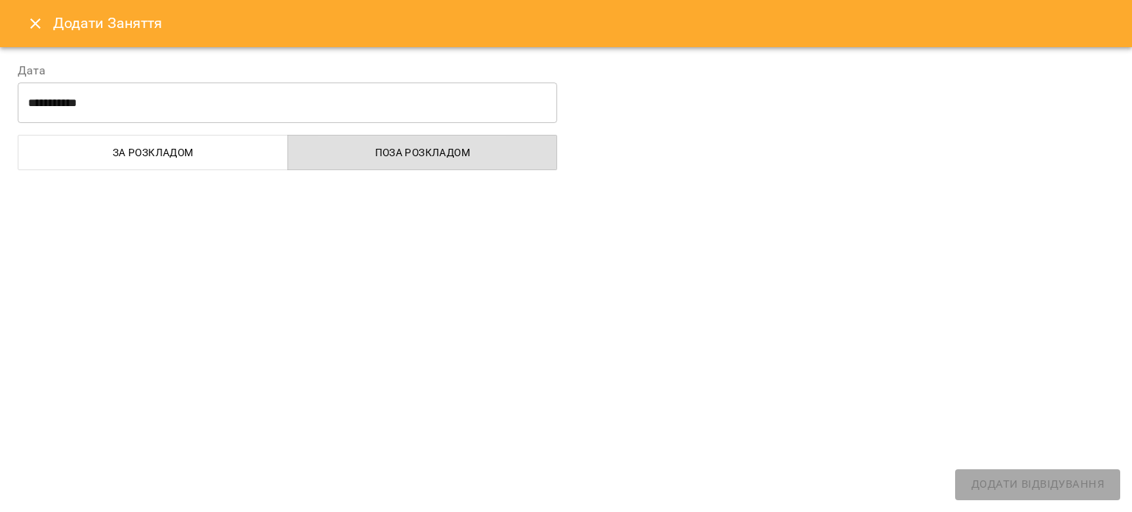
select select "**********"
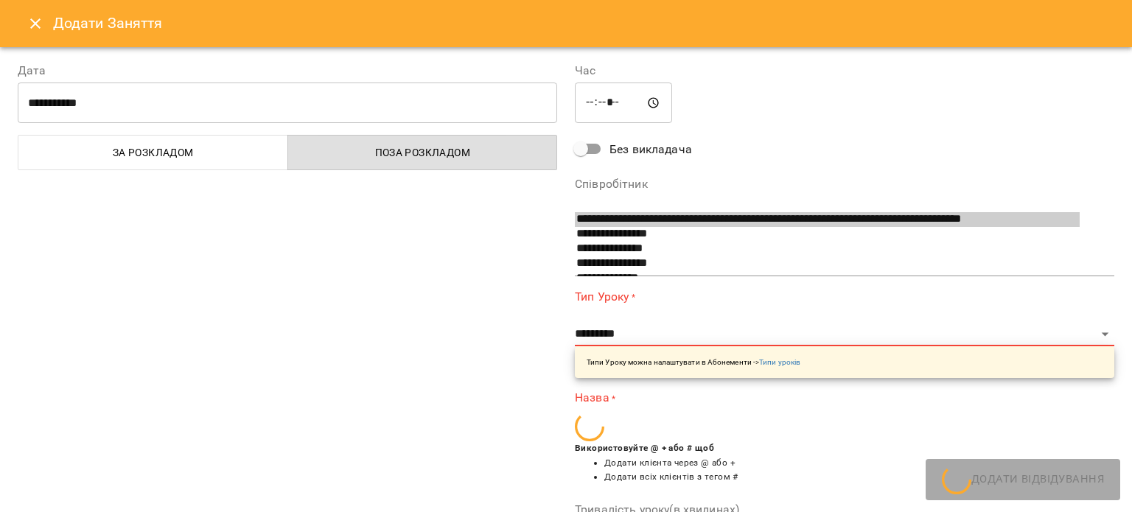
scroll to position [903, 0]
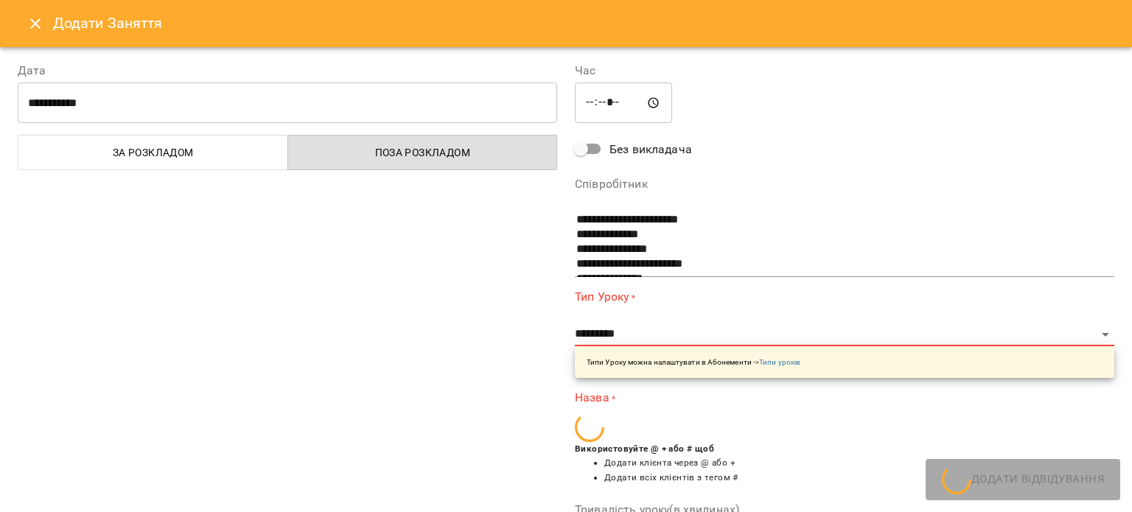
click at [46, 27] on button "Close" at bounding box center [35, 23] width 35 height 35
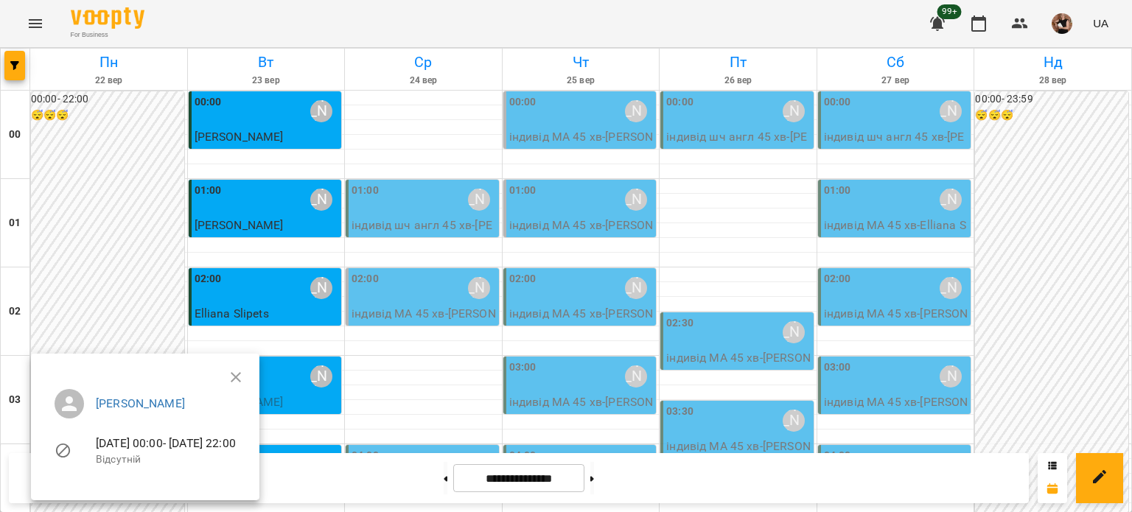
click at [720, 246] on div at bounding box center [566, 256] width 1132 height 512
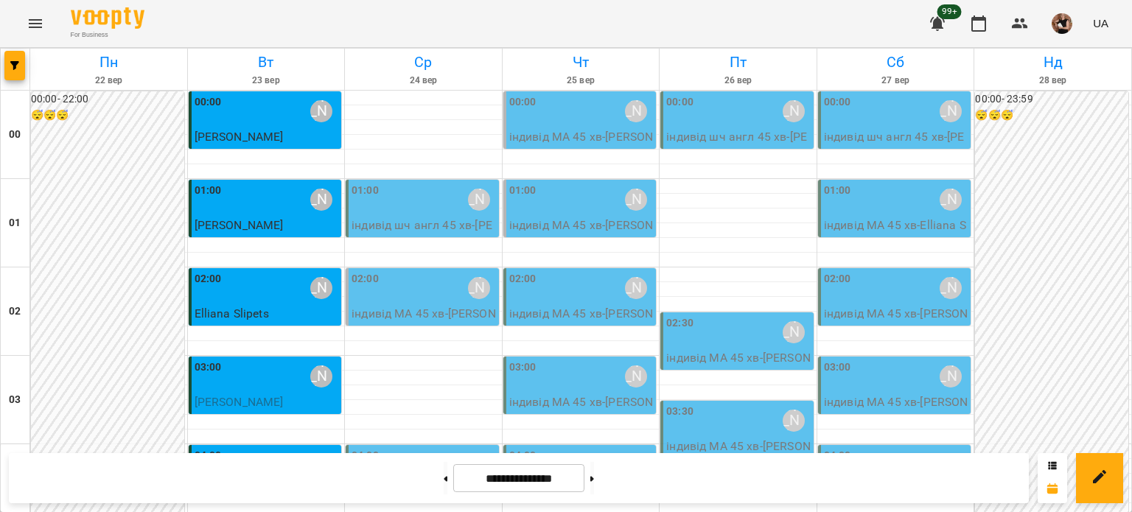
scroll to position [1766, 0]
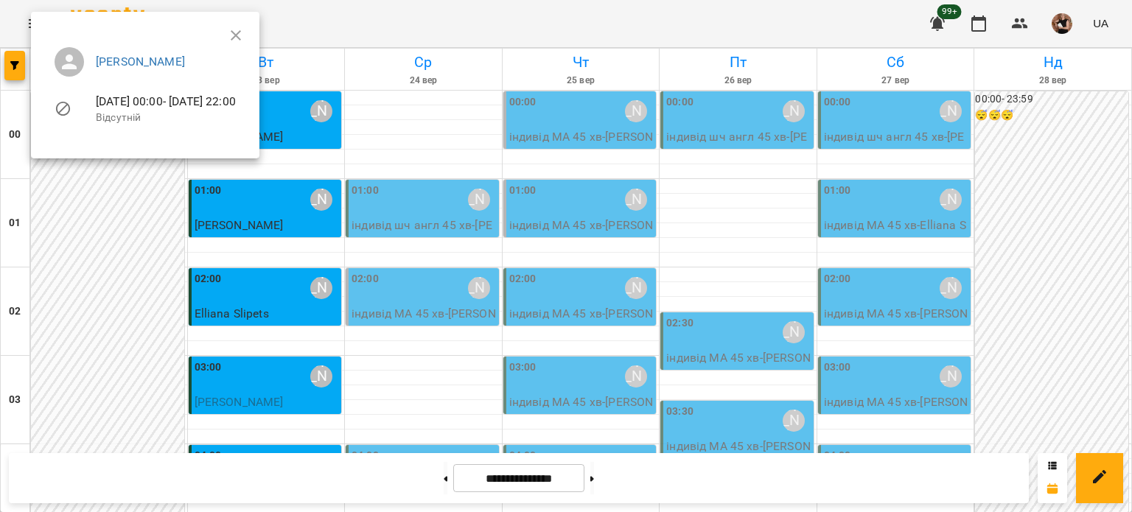
click at [713, 371] on div at bounding box center [566, 256] width 1132 height 512
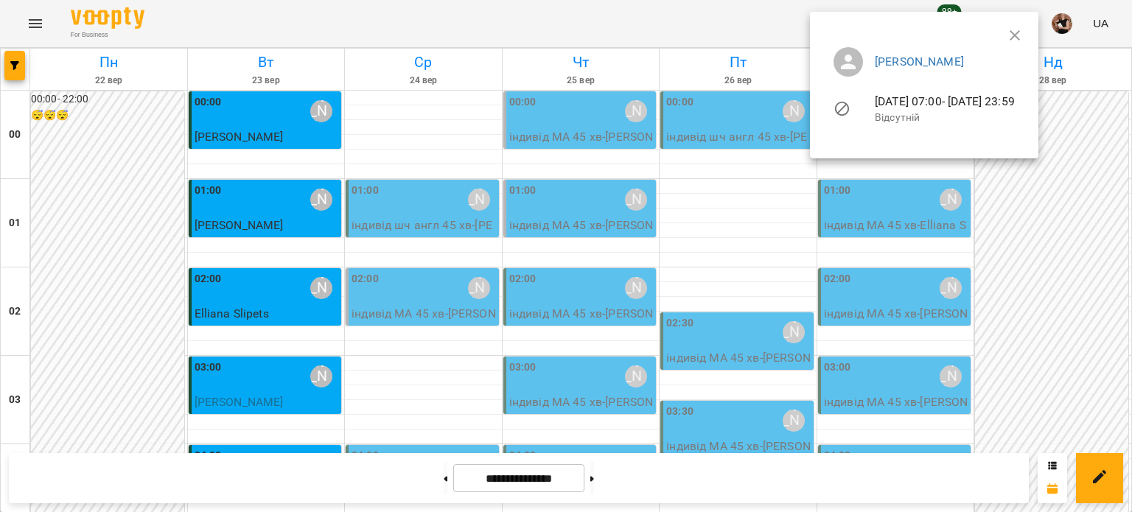
click at [1027, 35] on ul "[PERSON_NAME] [DATE] 07:00 - [DATE] 23:59 Відсутній" at bounding box center [924, 87] width 205 height 105
click at [1024, 29] on icon "button" at bounding box center [1015, 36] width 18 height 18
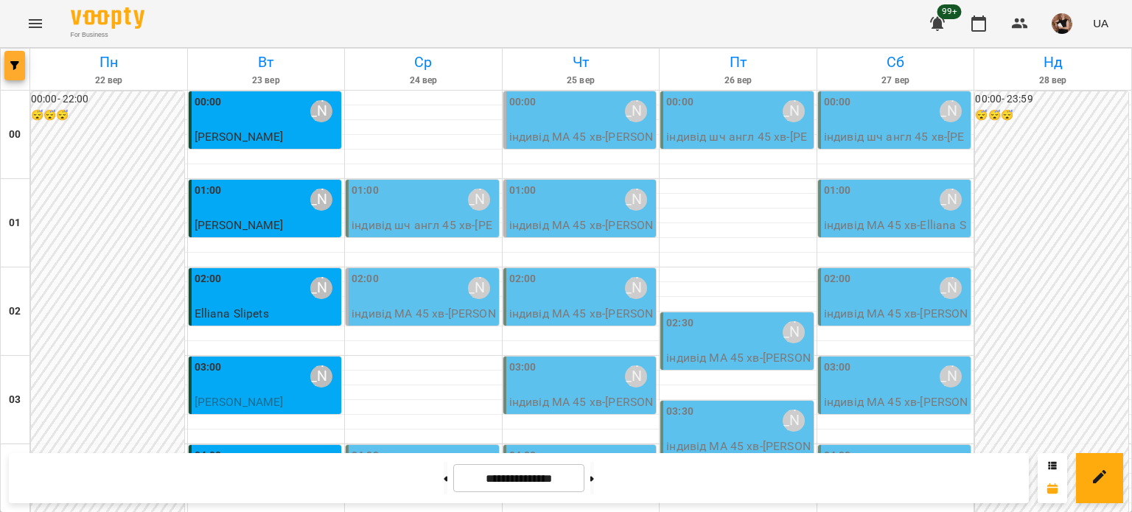
click at [13, 56] on button "button" at bounding box center [14, 65] width 21 height 29
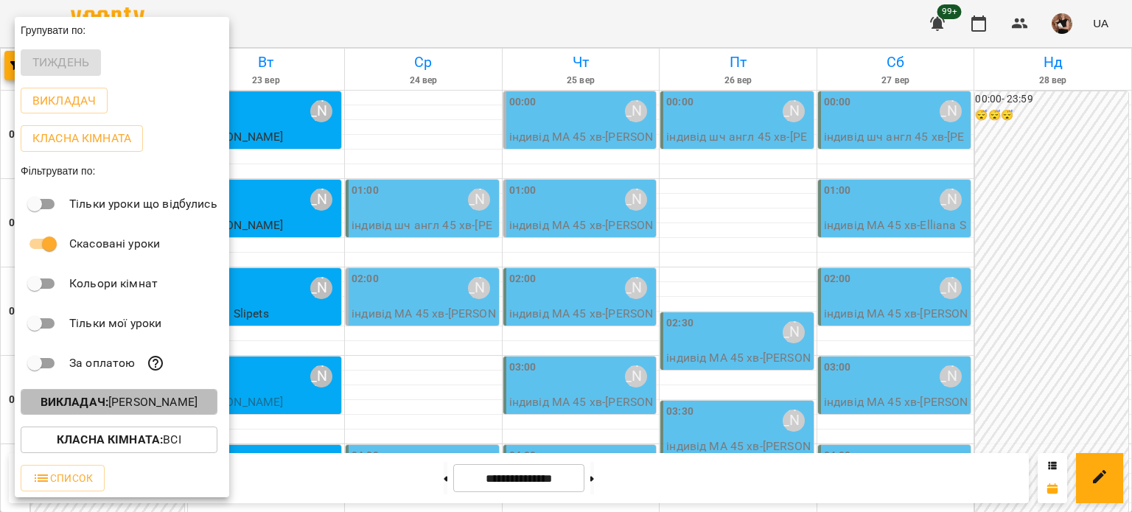
click at [116, 397] on p "Викладач : [PERSON_NAME]" at bounding box center [119, 403] width 157 height 18
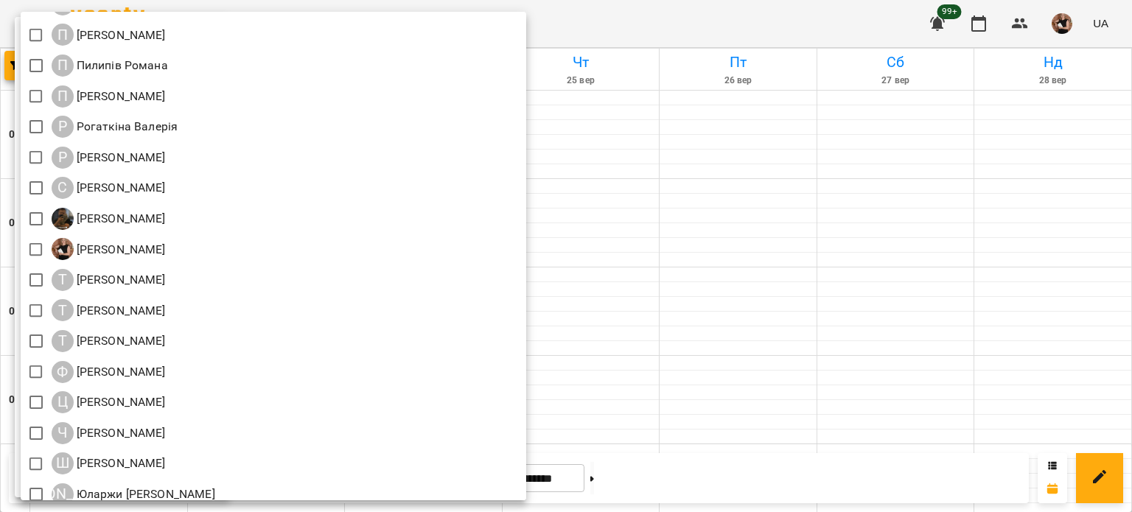
scroll to position [1780, 0]
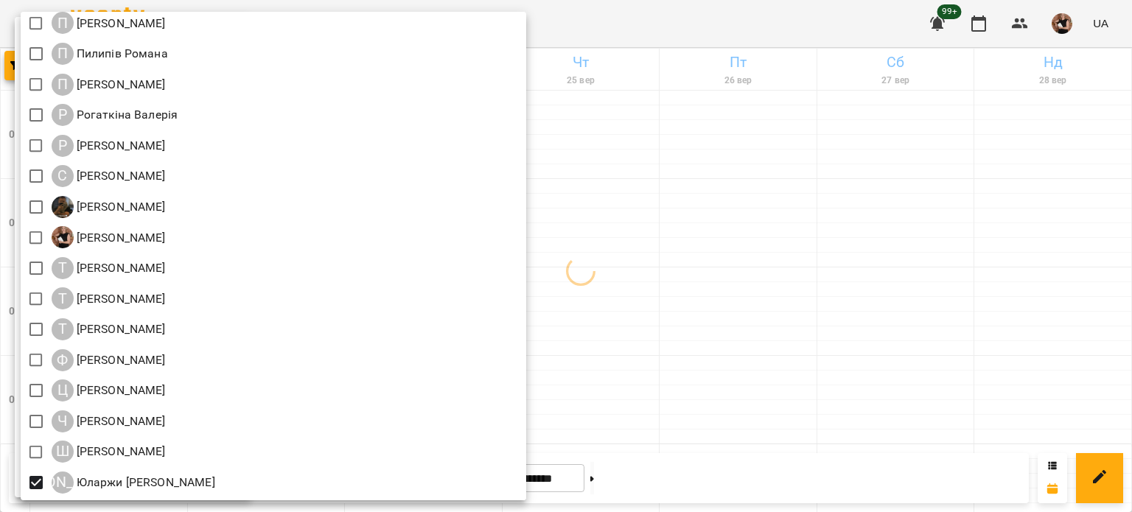
click at [698, 315] on div at bounding box center [566, 256] width 1132 height 512
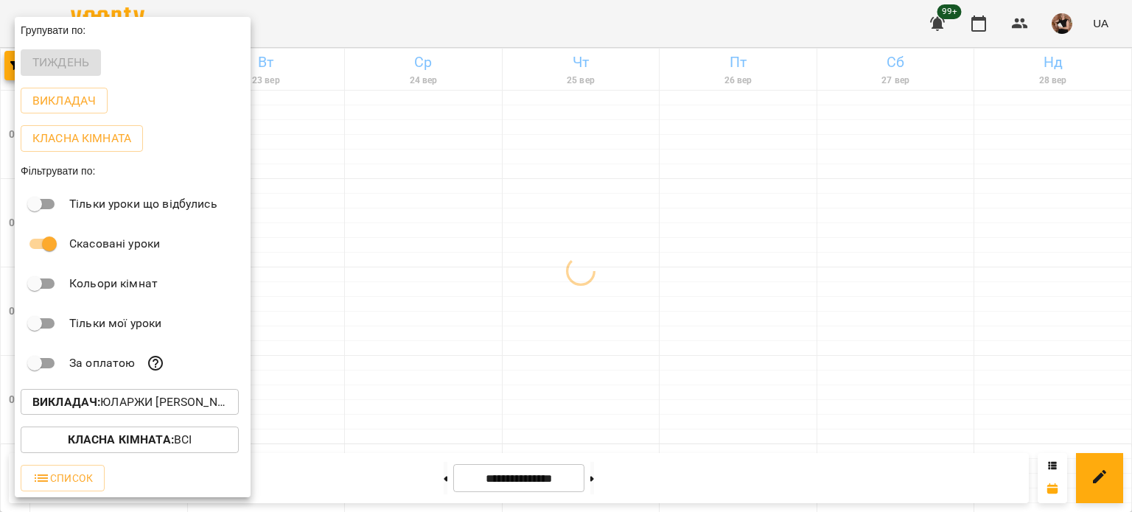
click at [698, 315] on div at bounding box center [566, 256] width 1132 height 512
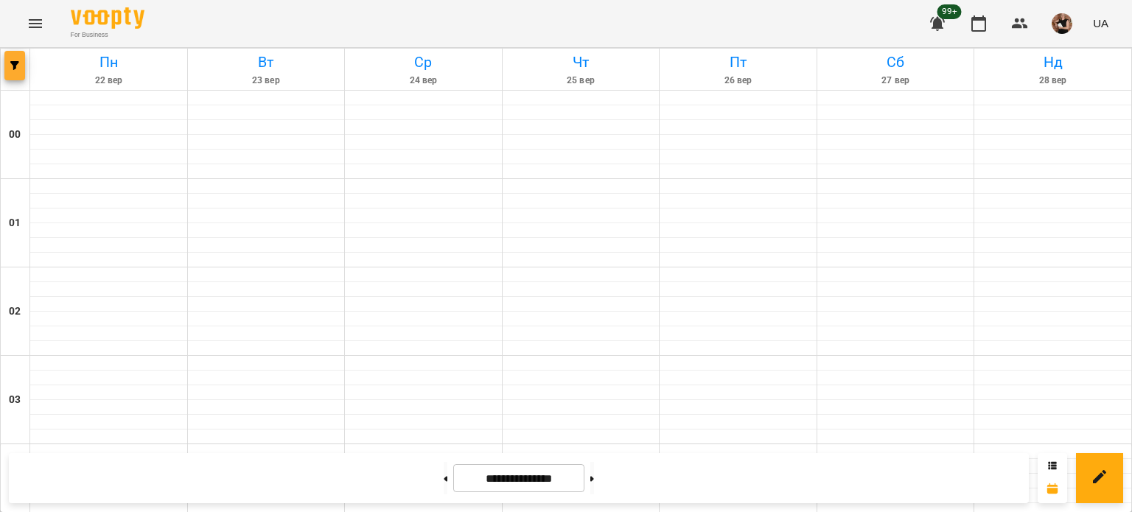
click at [15, 66] on icon "button" at bounding box center [14, 65] width 9 height 9
